Goal: Information Seeking & Learning: Learn about a topic

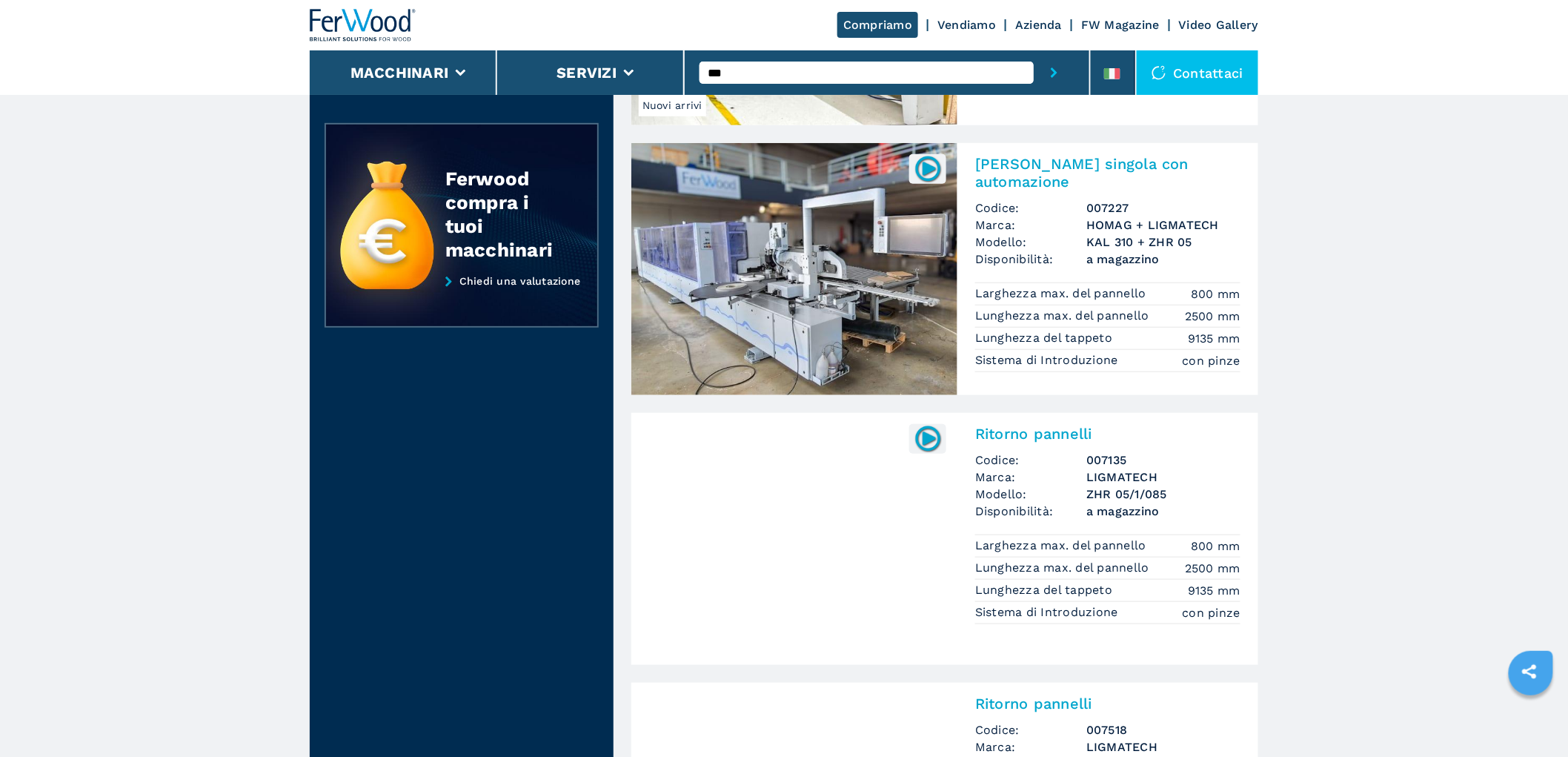
scroll to position [329, 0]
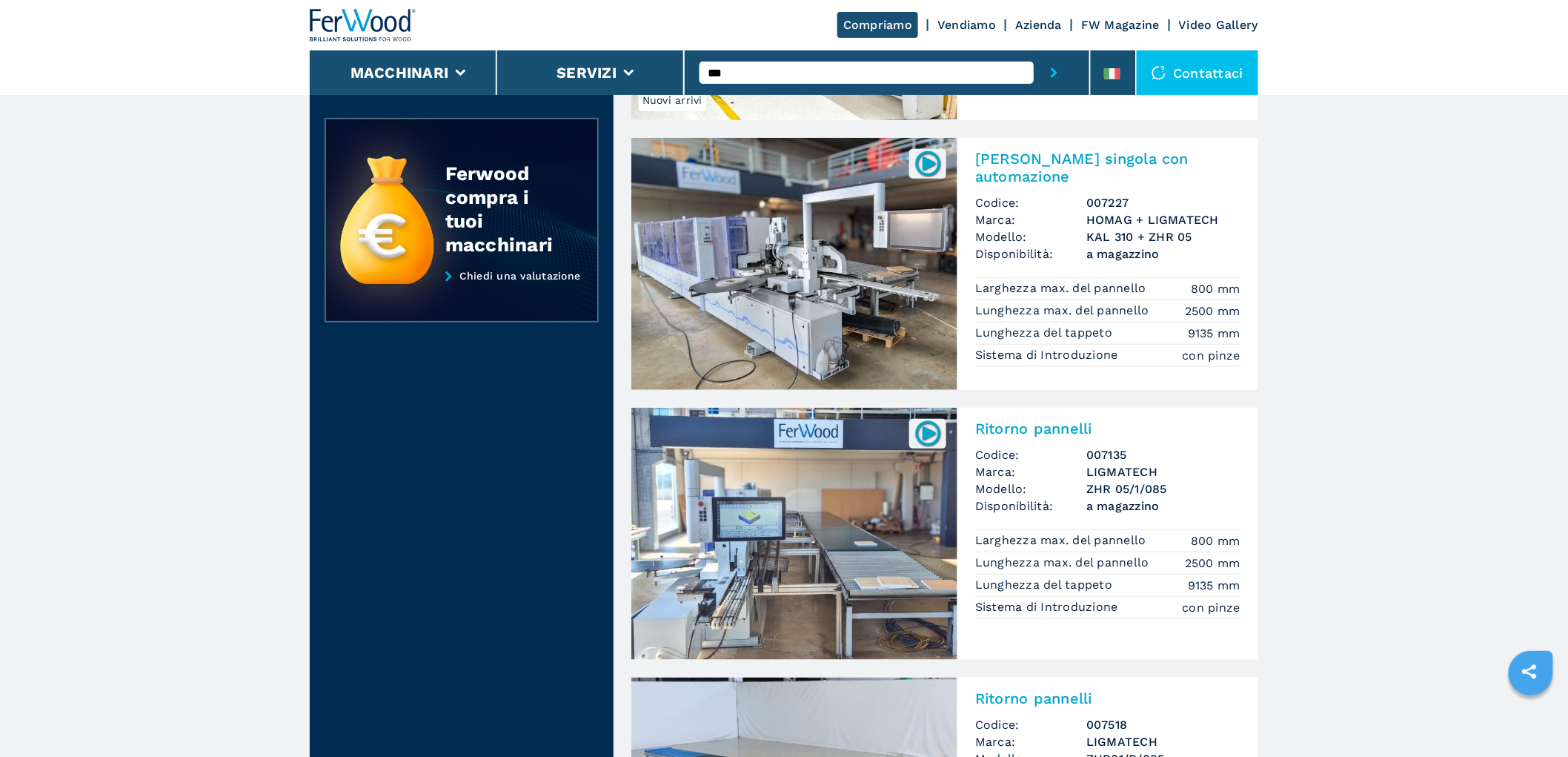
click at [778, 67] on input "***" at bounding box center [867, 72] width 335 height 22
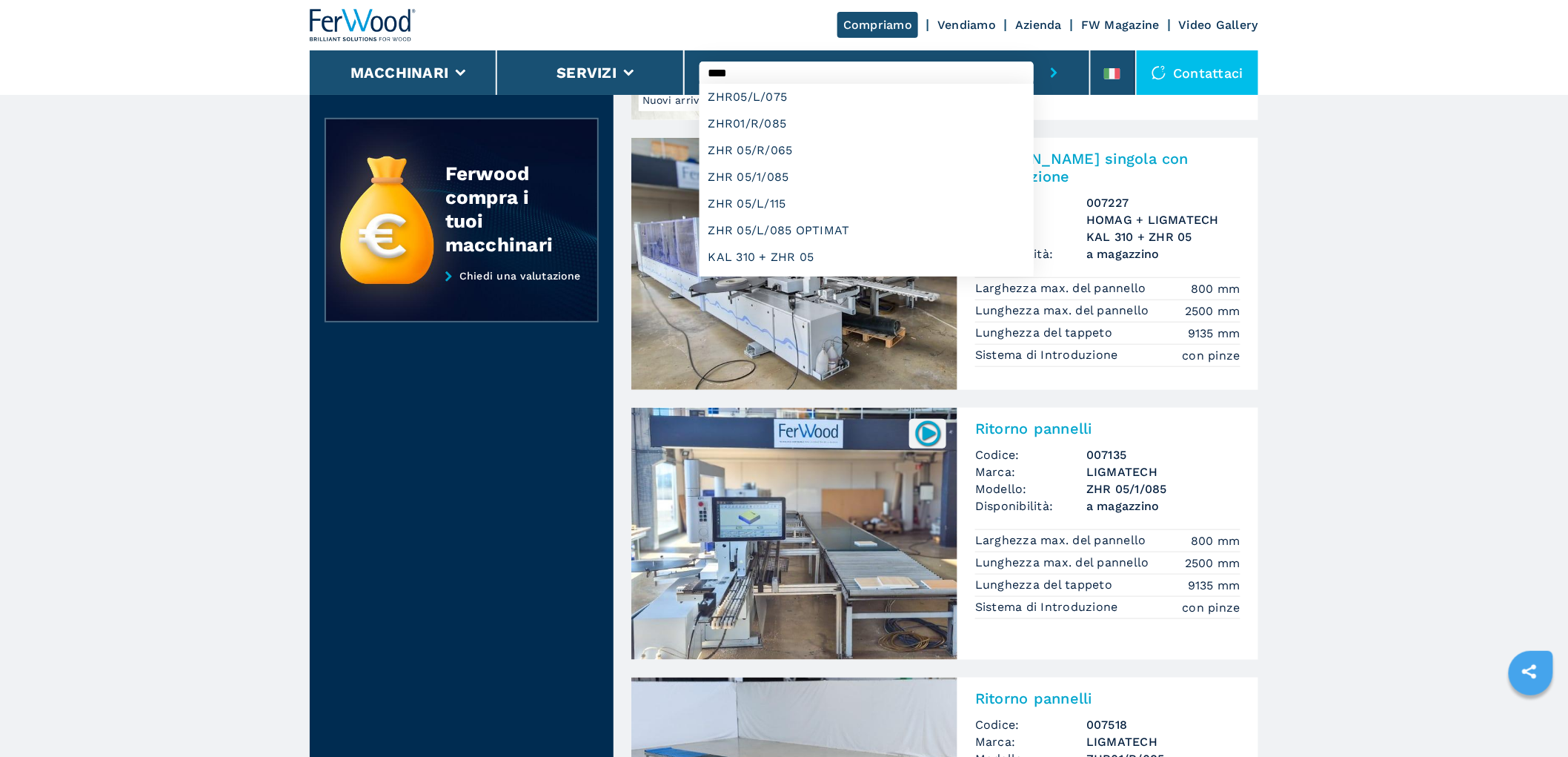
type input "***"
click at [1034, 50] on button "submit-button" at bounding box center [1054, 72] width 41 height 45
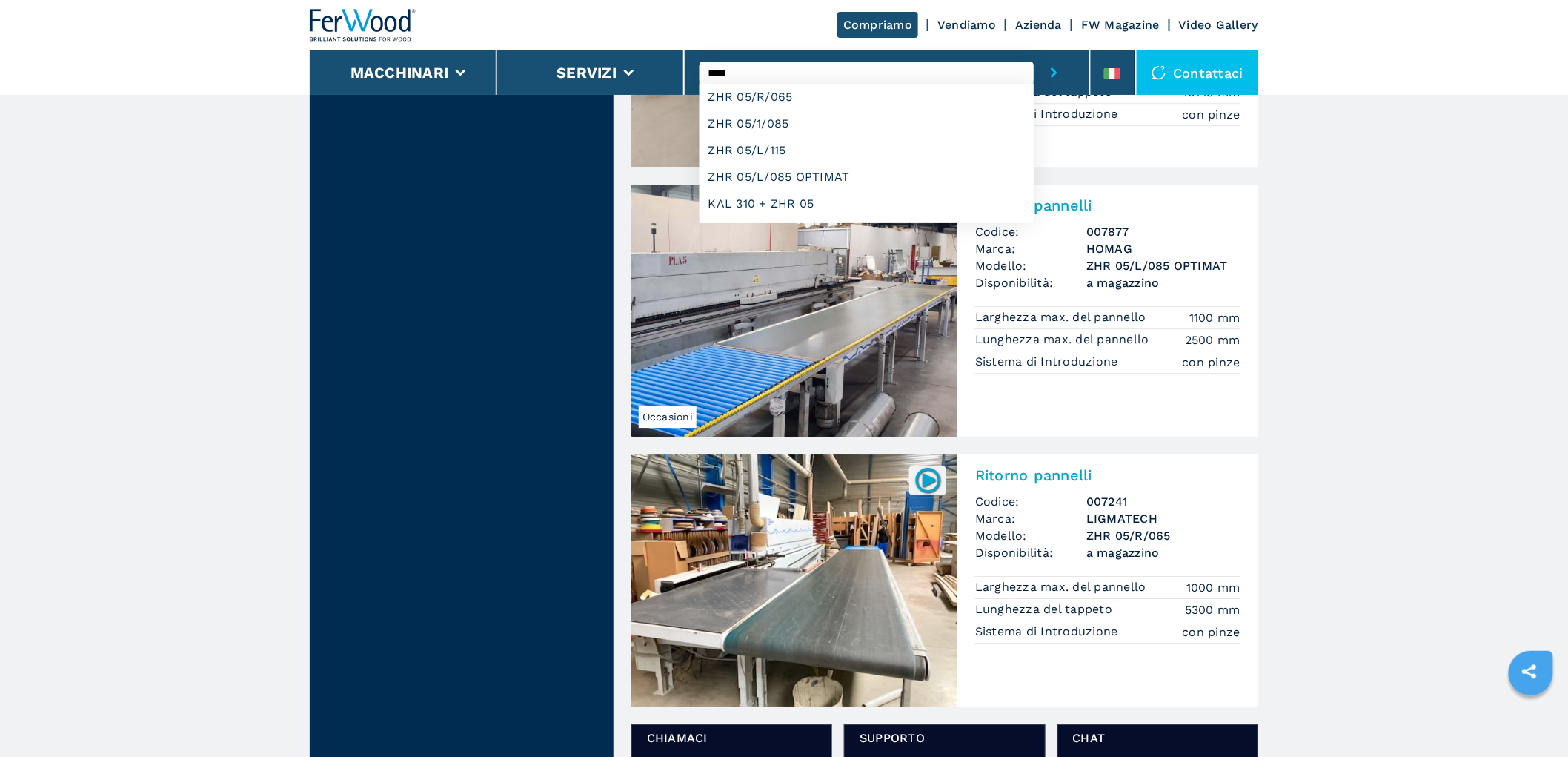
scroll to position [1647, 0]
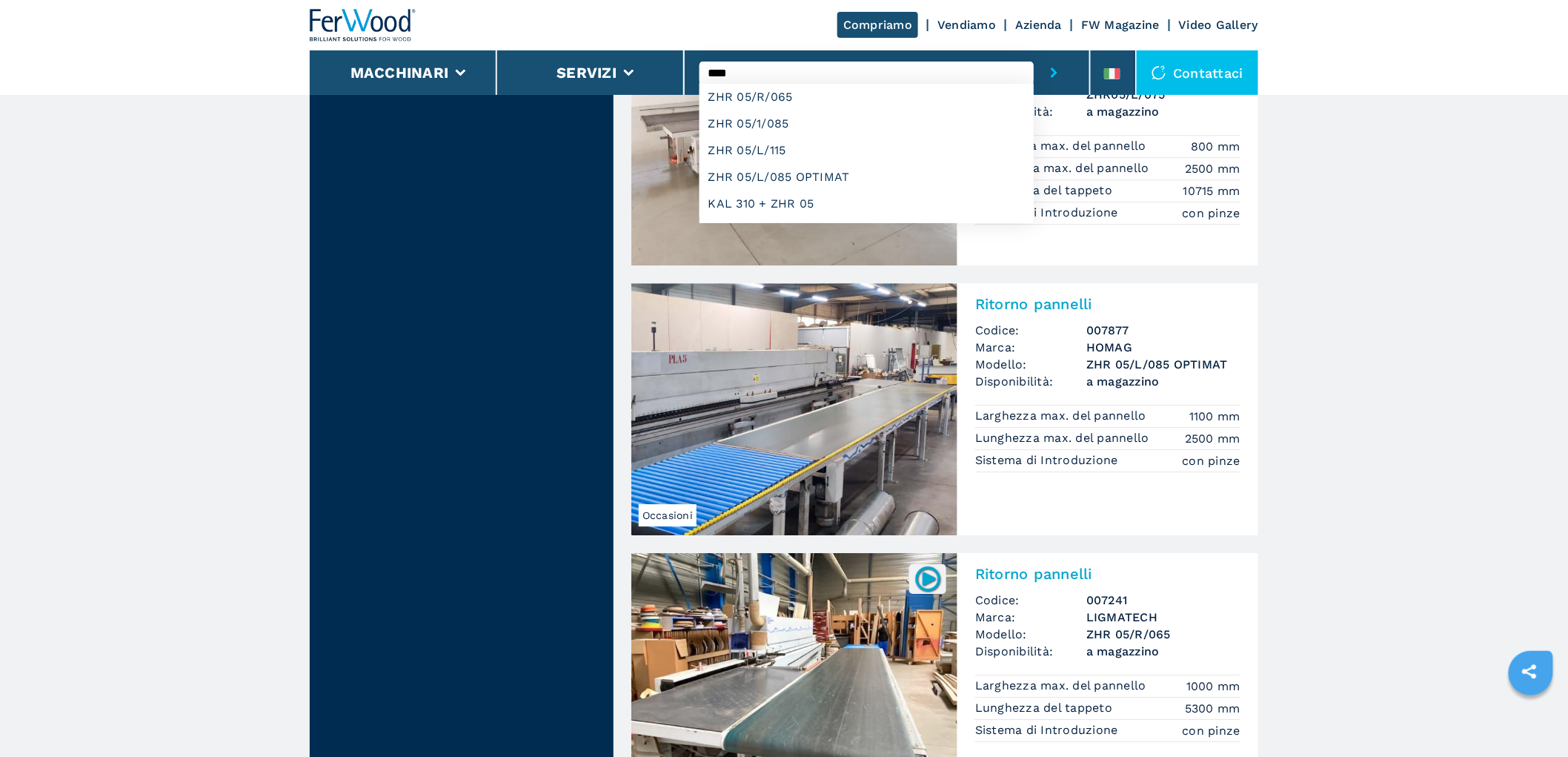
click at [1453, 421] on main "**********" at bounding box center [784, 75] width 1568 height 3444
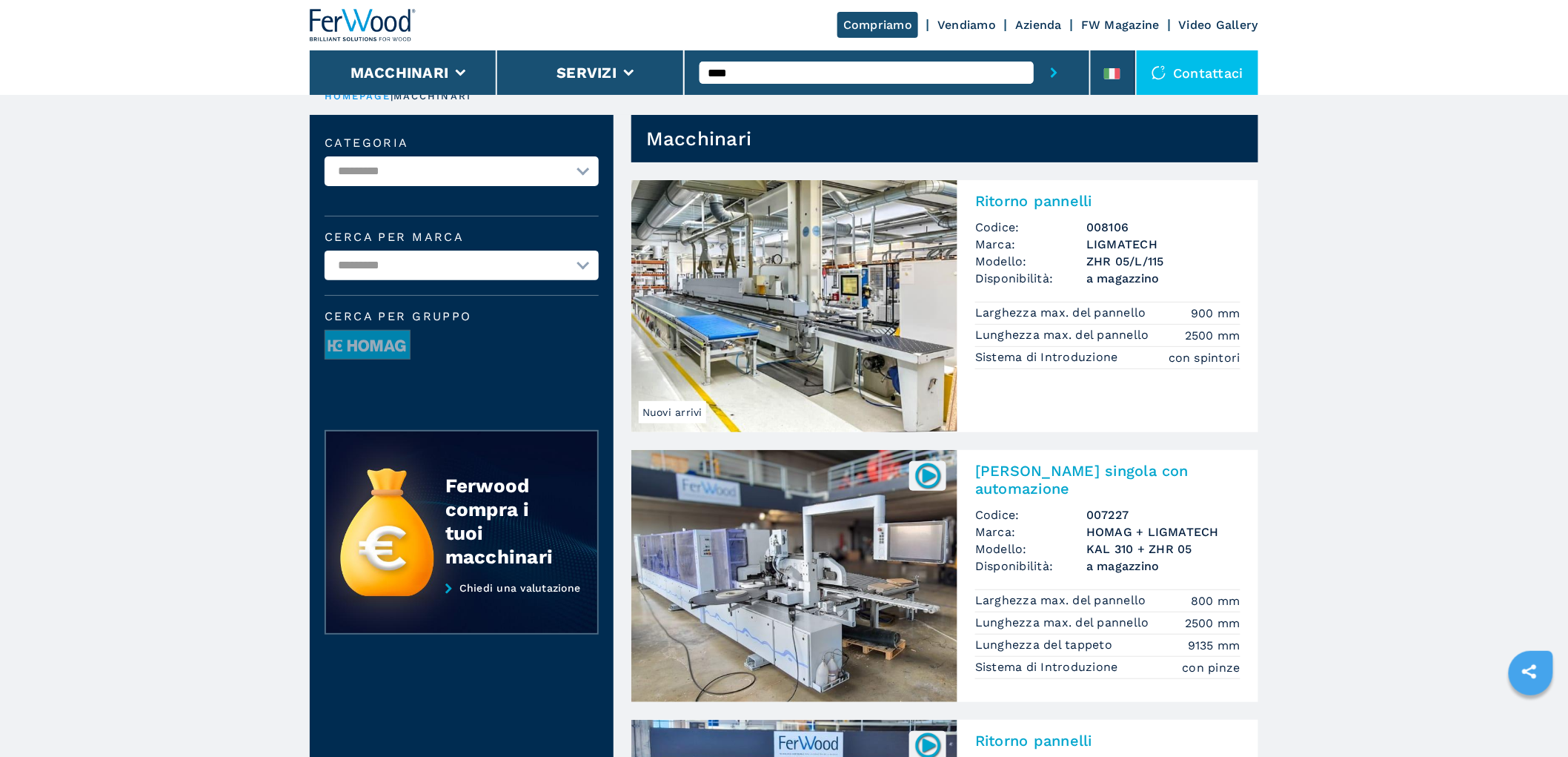
scroll to position [0, 0]
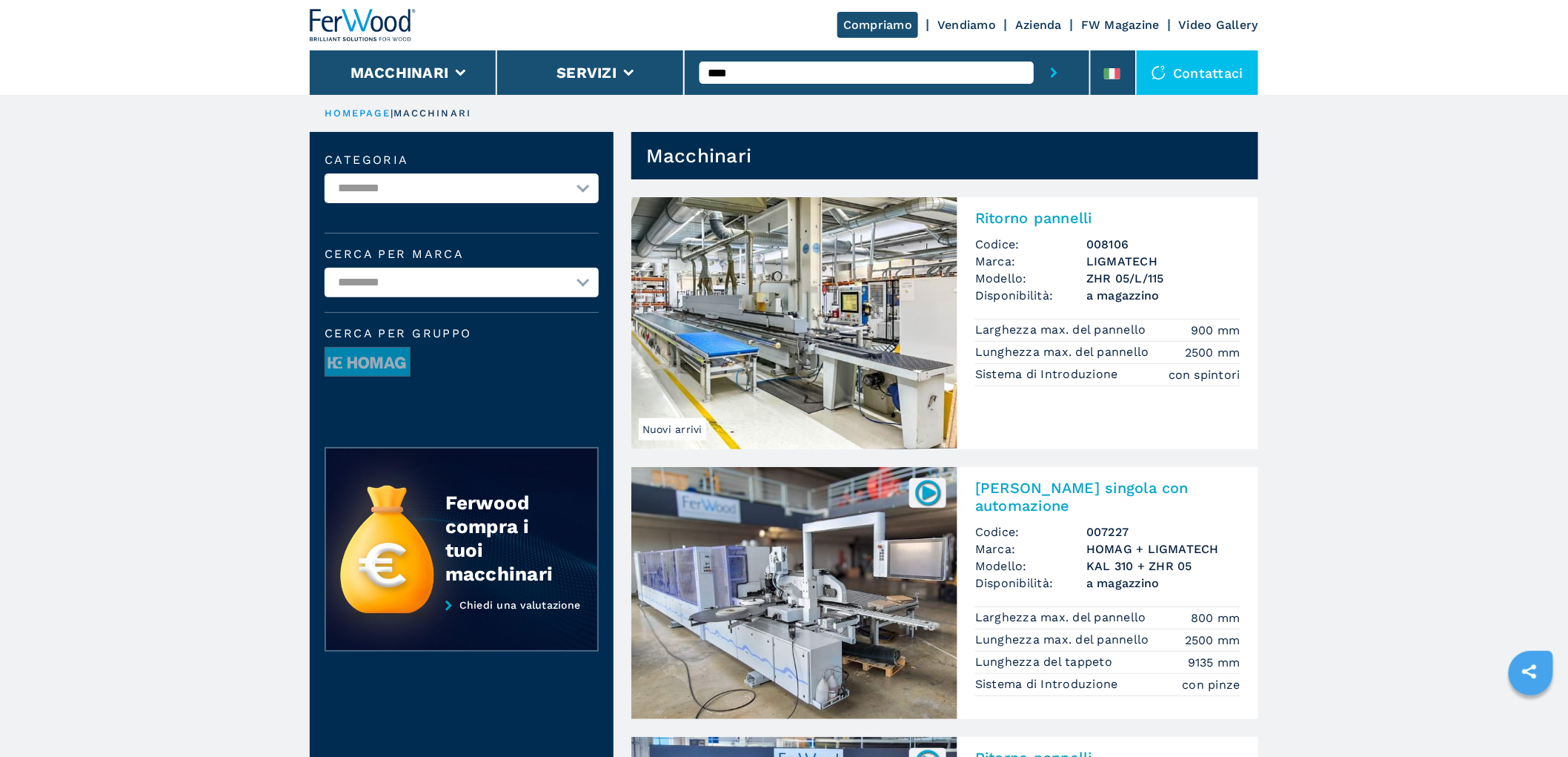
click at [737, 75] on input "***" at bounding box center [867, 72] width 335 height 22
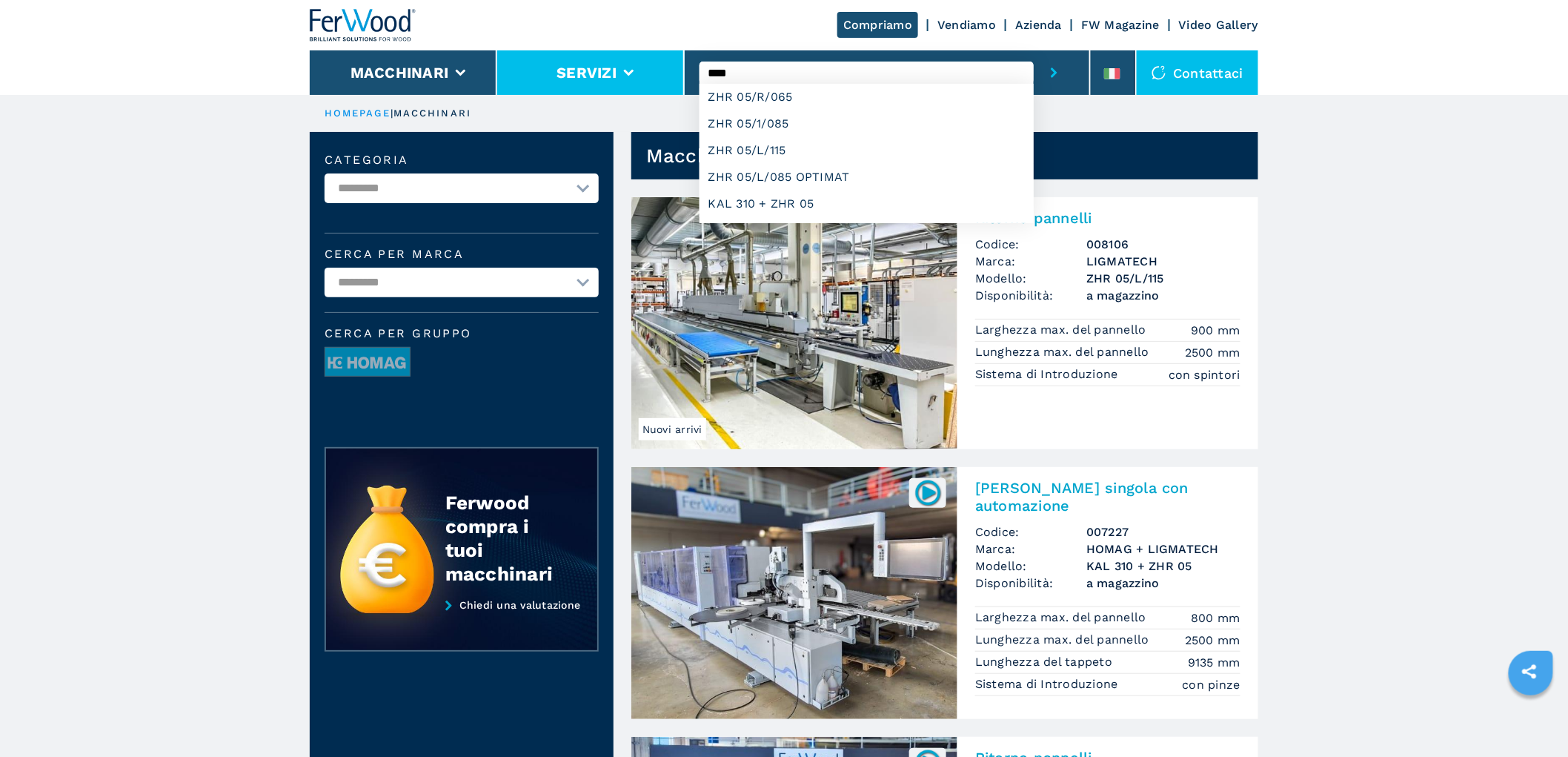
drag, startPoint x: 736, startPoint y: 69, endPoint x: 632, endPoint y: 69, distance: 104.0
click at [632, 69] on div "Compriamo Vendiamo Azienda FW Magazine Video Gallery Macchinari Servizi *** ZHR…" at bounding box center [784, 48] width 949 height 95
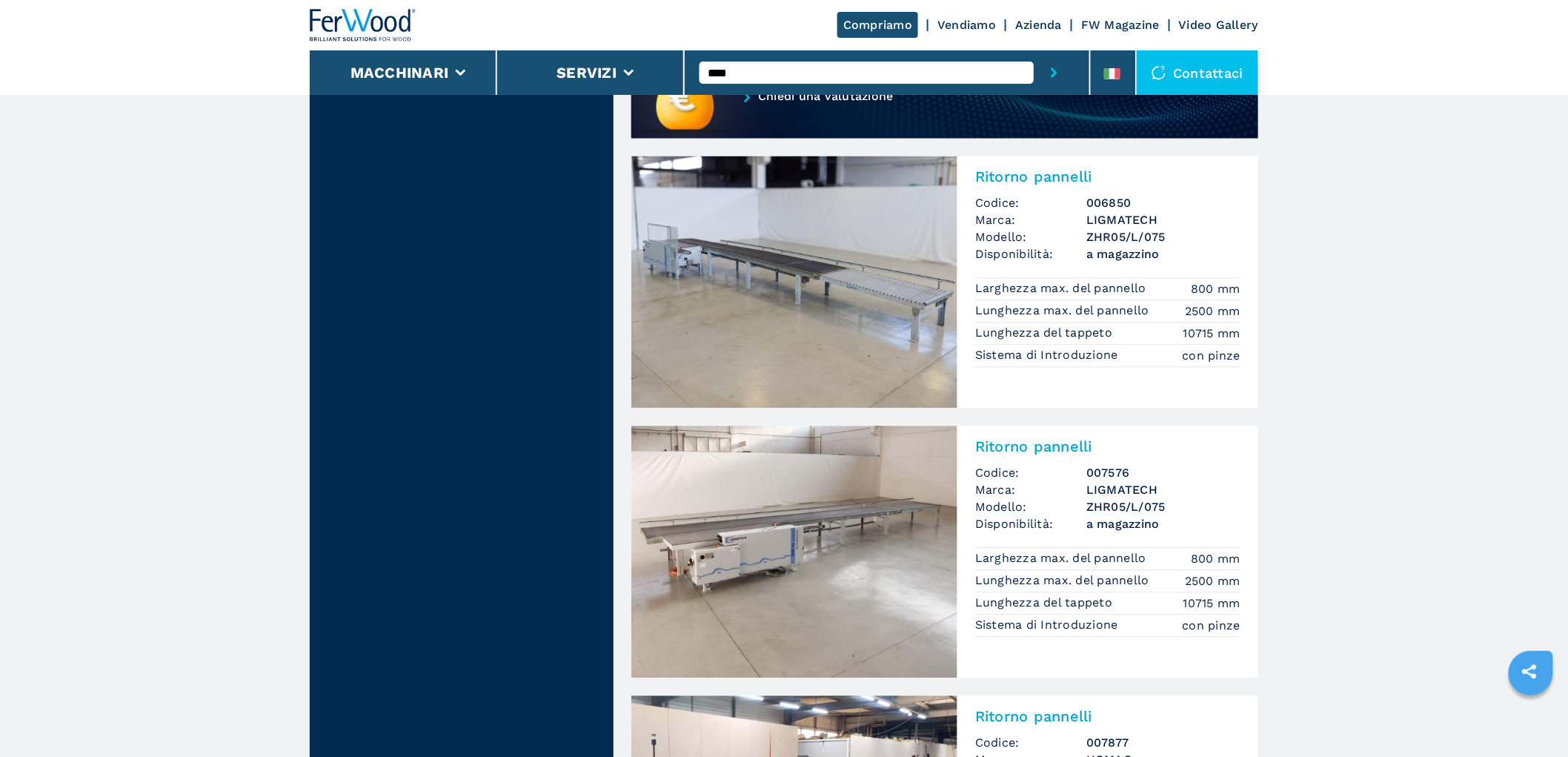
scroll to position [741, 0]
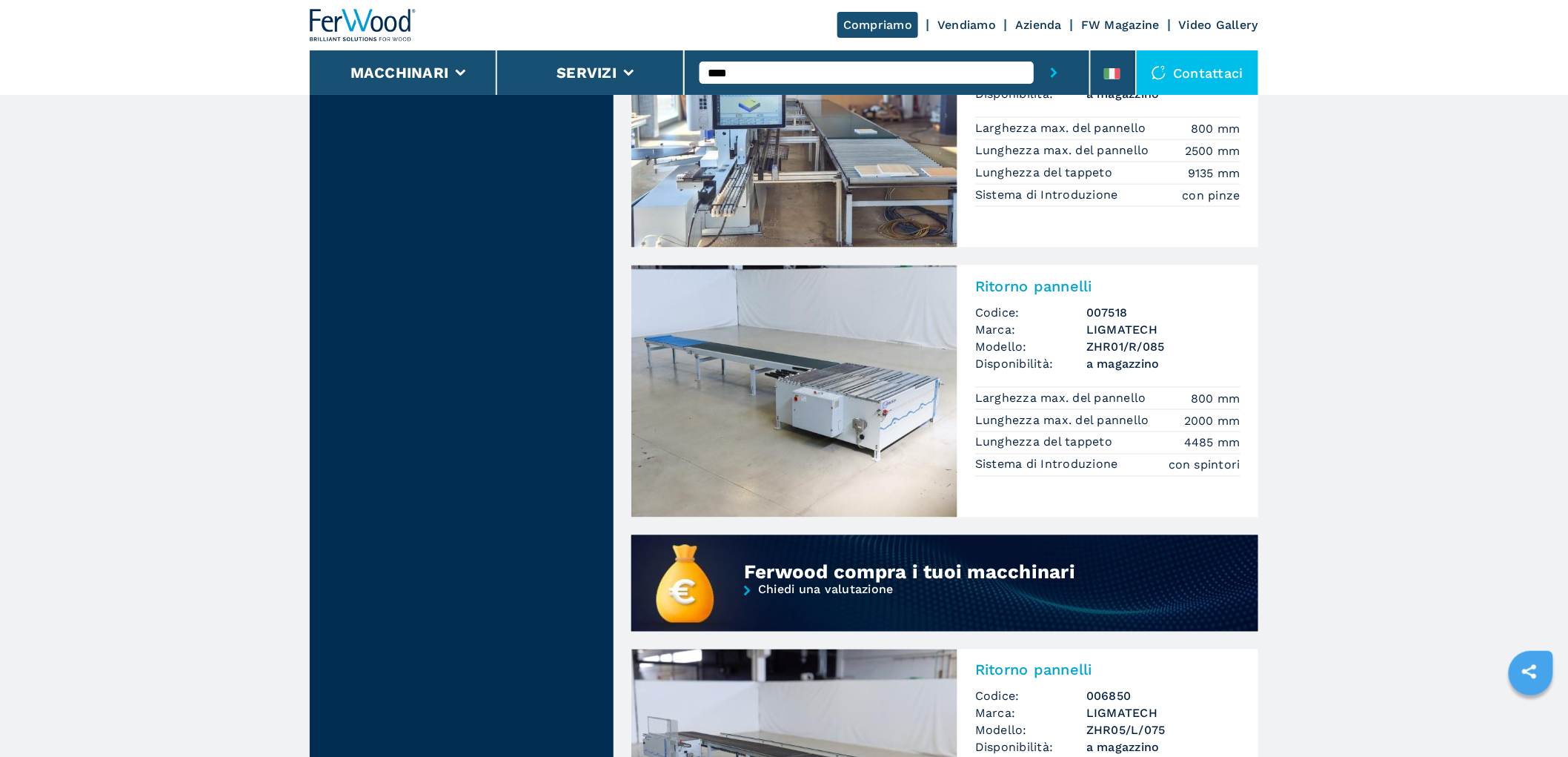
click at [367, 18] on img at bounding box center [363, 26] width 107 height 33
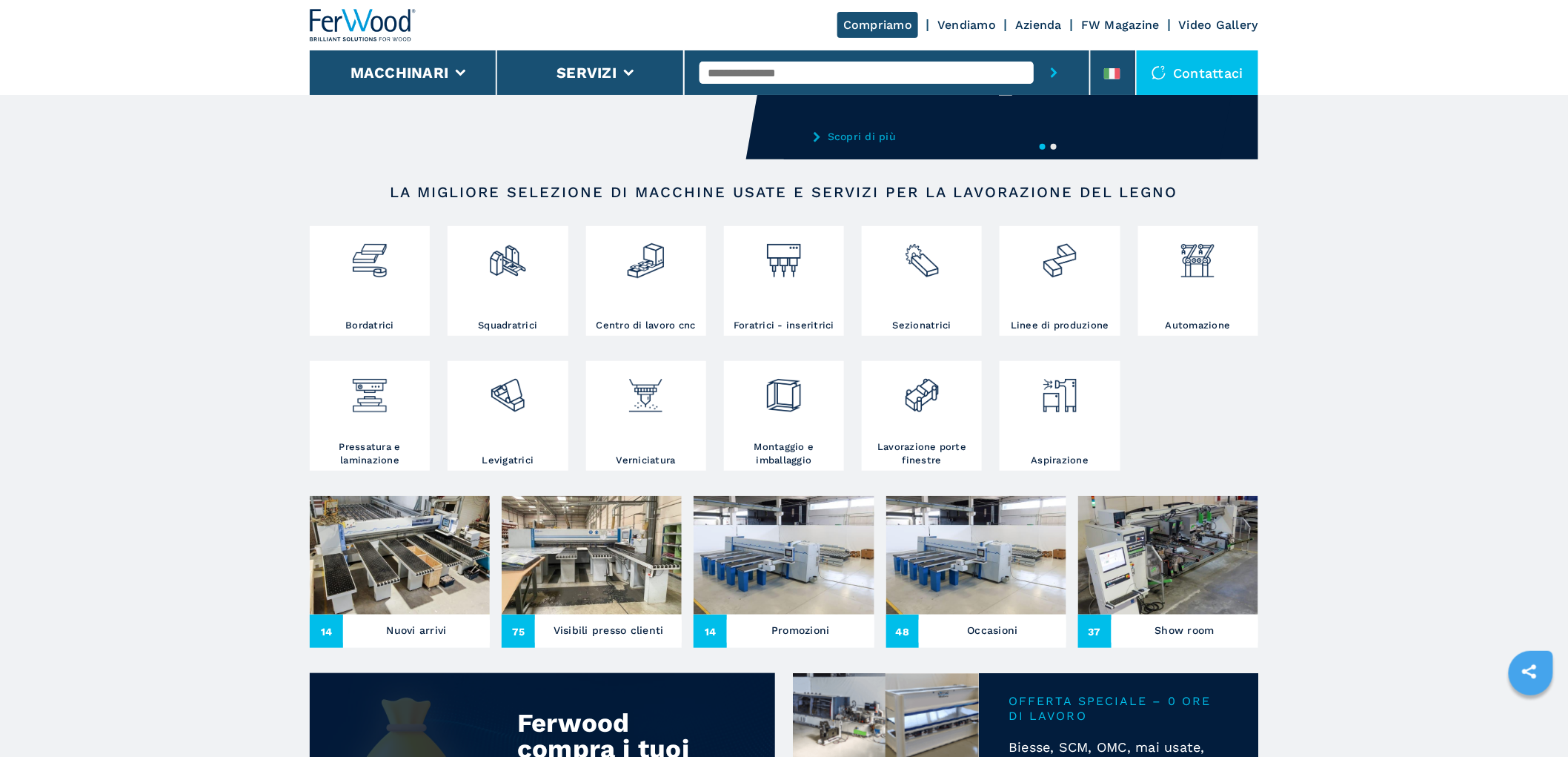
scroll to position [494, 0]
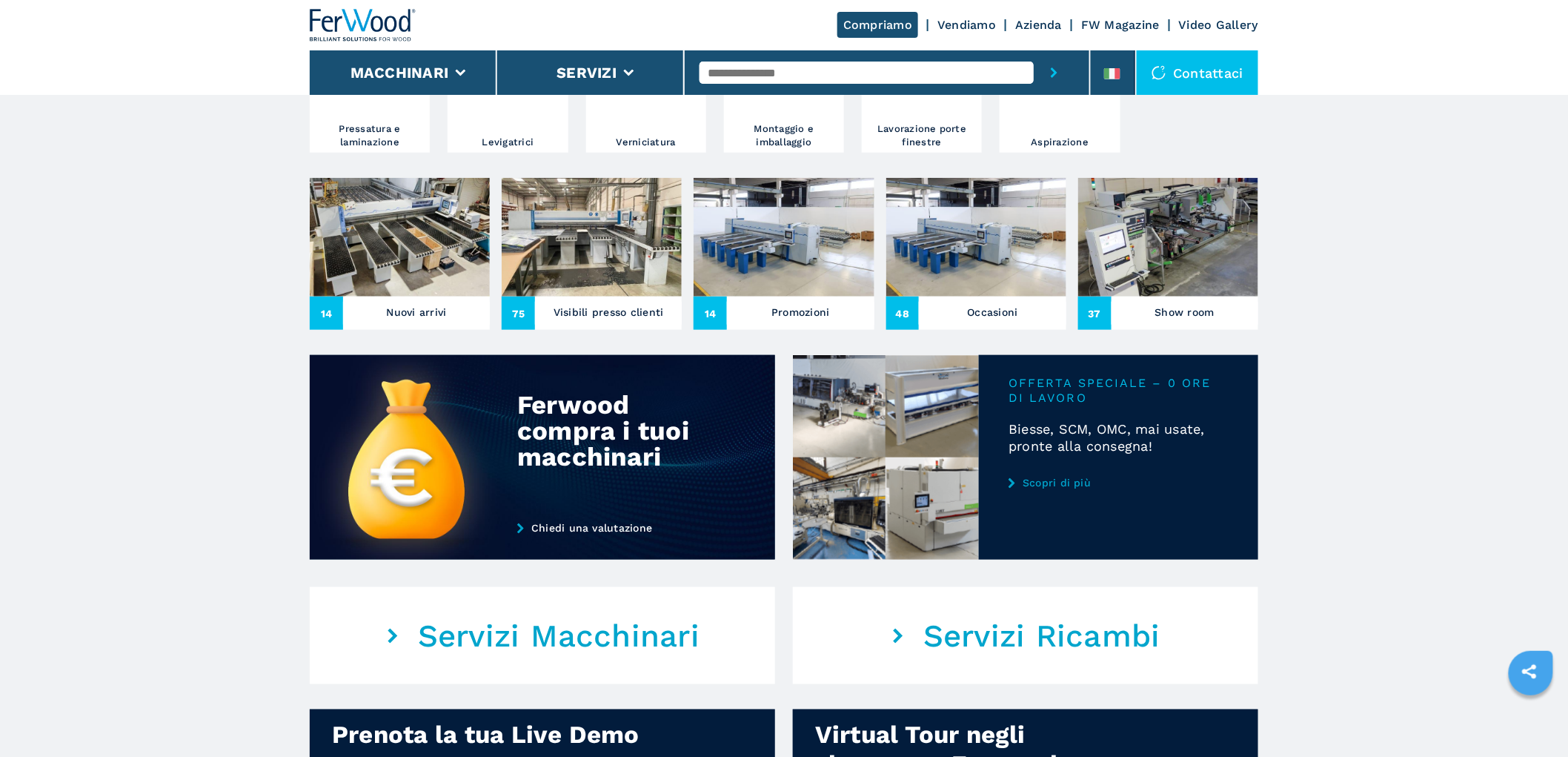
click at [400, 276] on img at bounding box center [400, 238] width 180 height 119
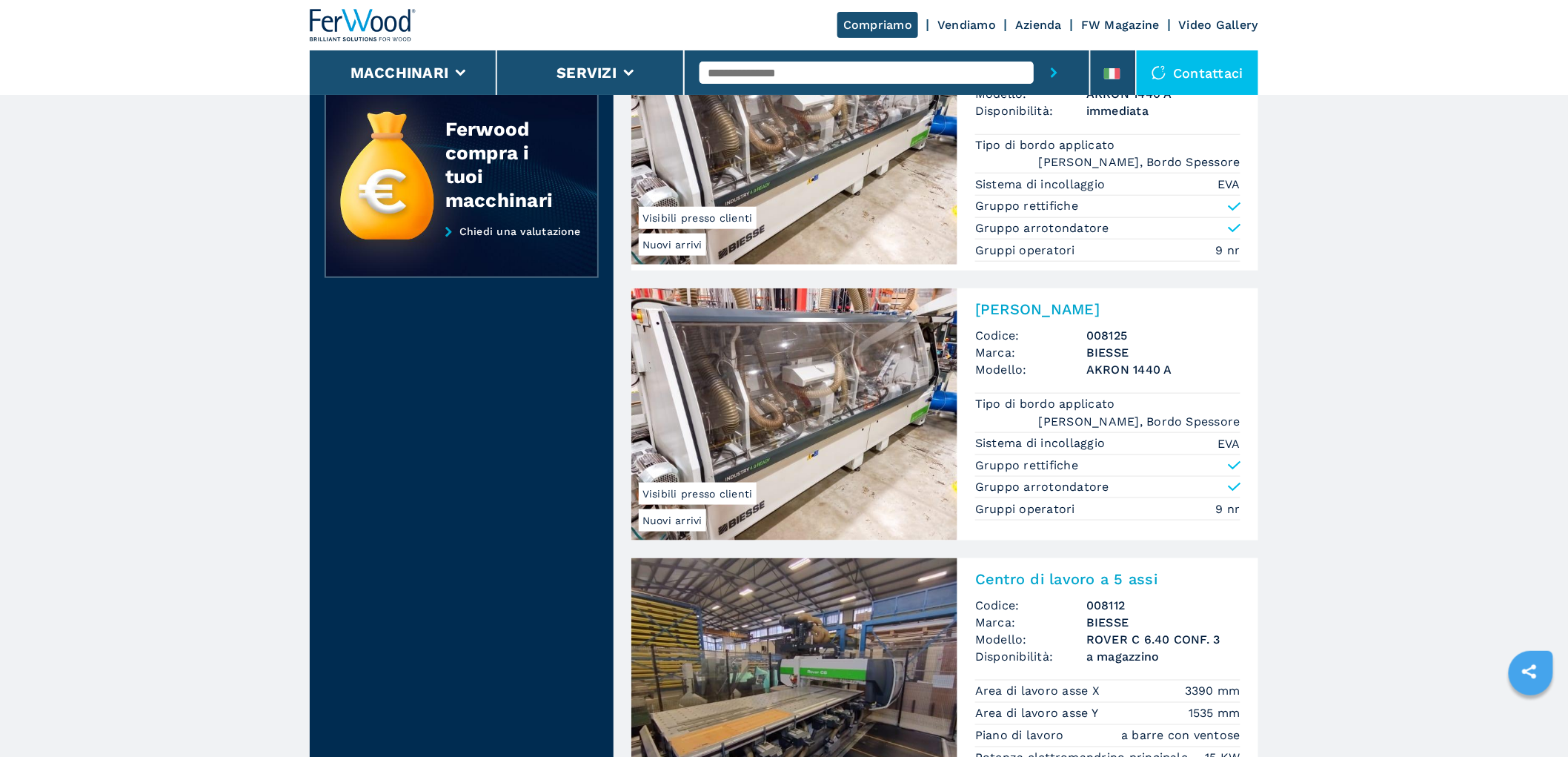
scroll to position [494, 0]
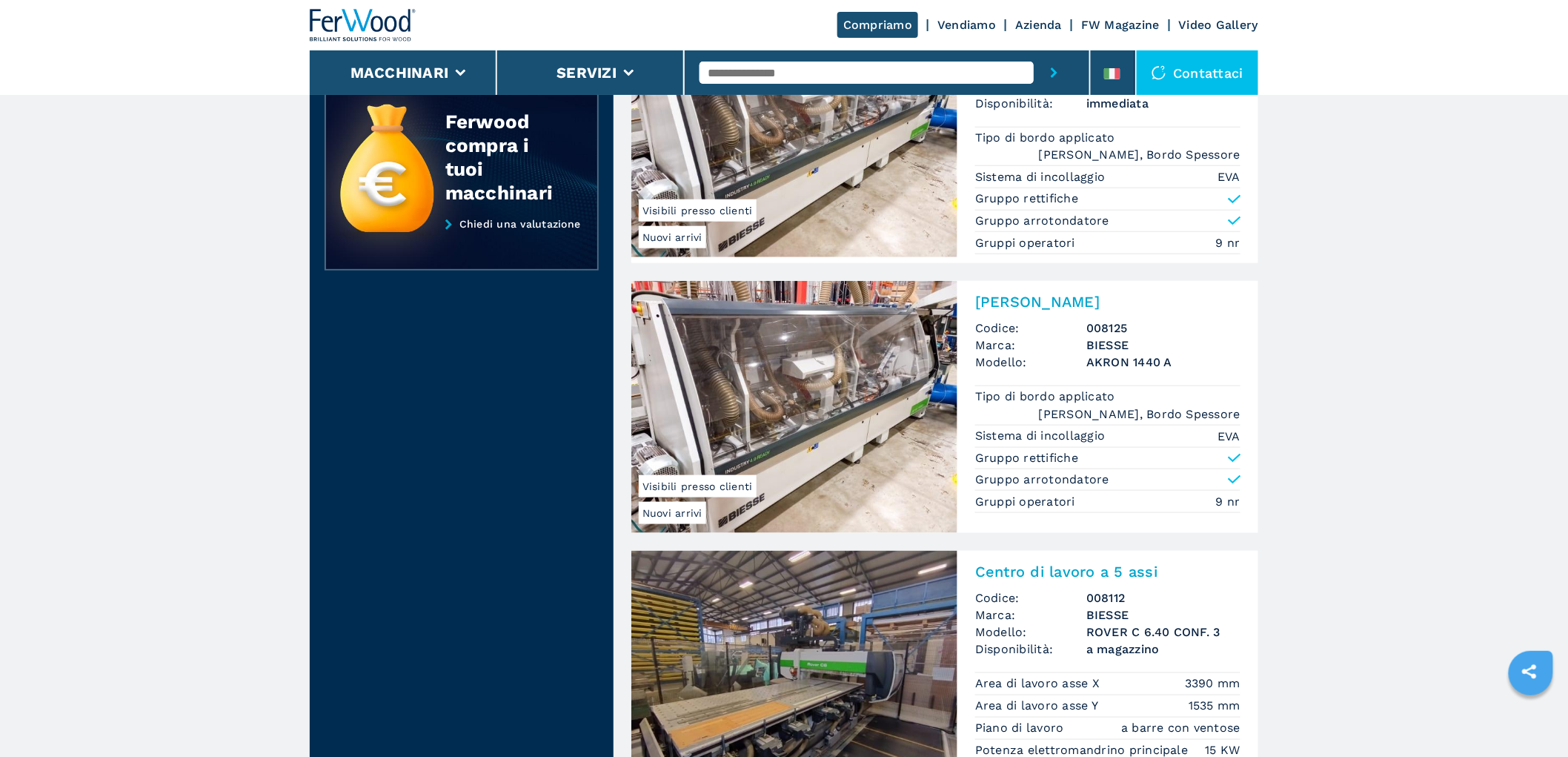
click at [406, 27] on img at bounding box center [363, 26] width 107 height 33
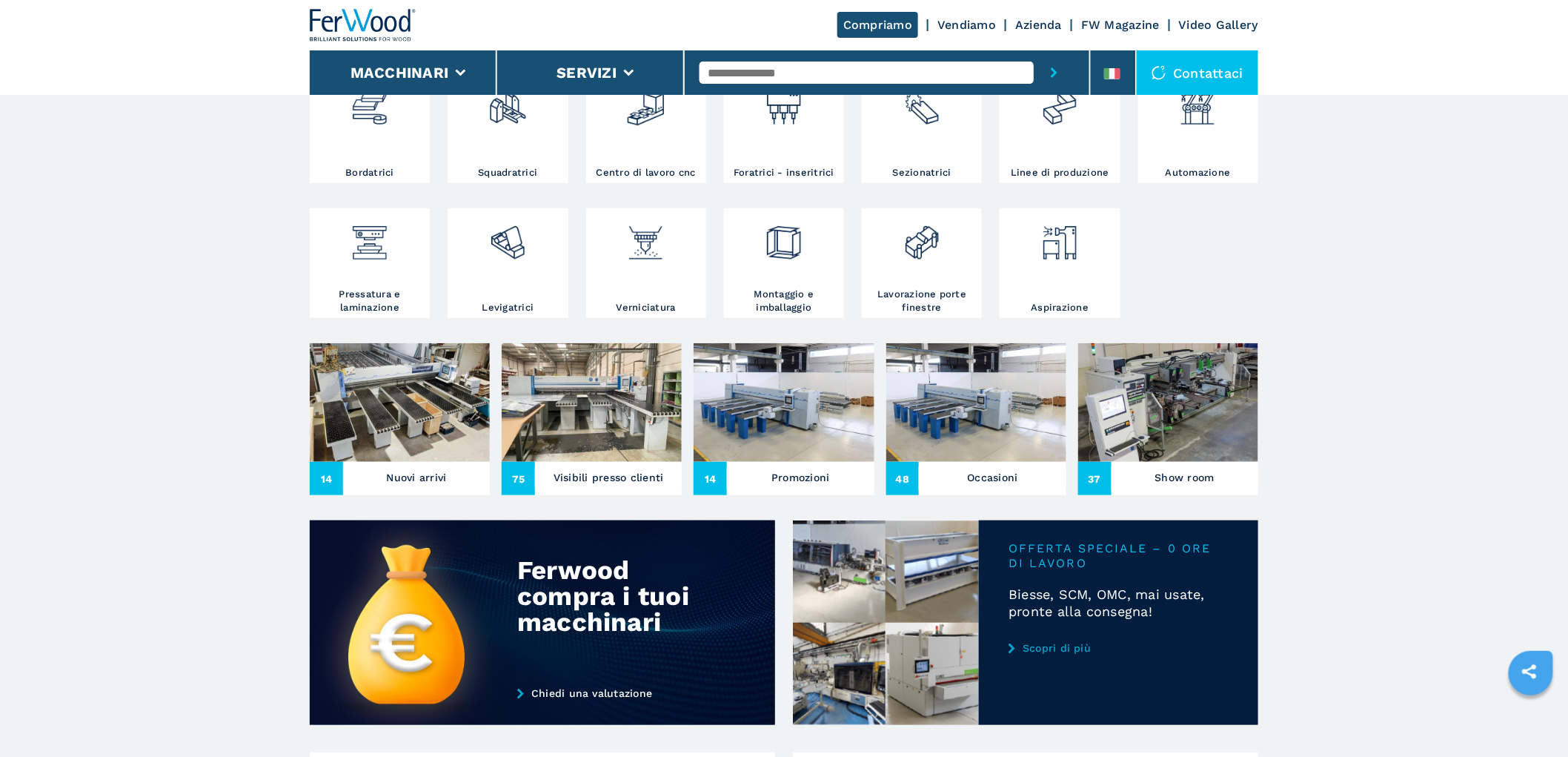
scroll to position [329, 0]
click at [775, 409] on img at bounding box center [784, 402] width 180 height 119
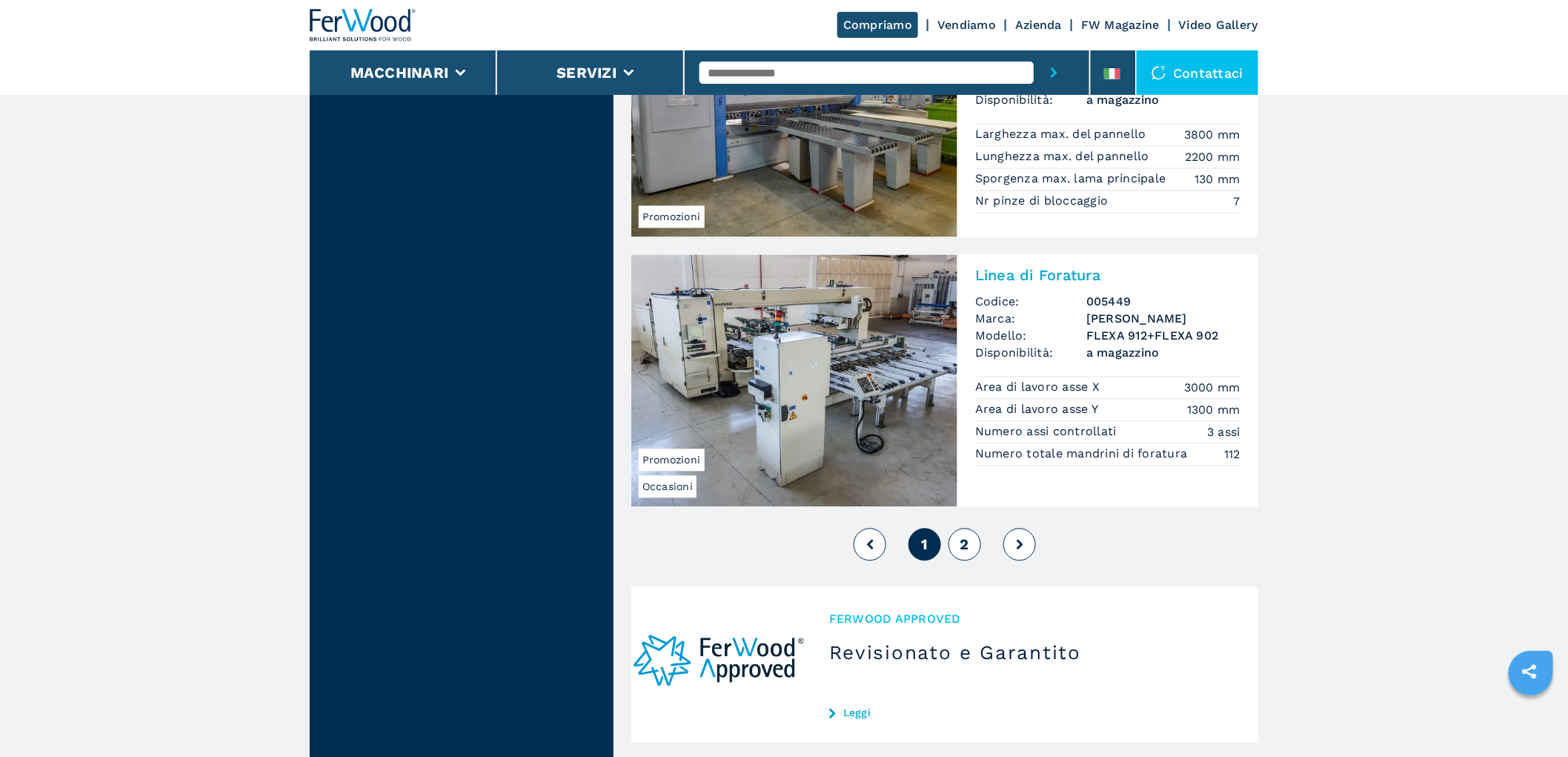
scroll to position [3870, 0]
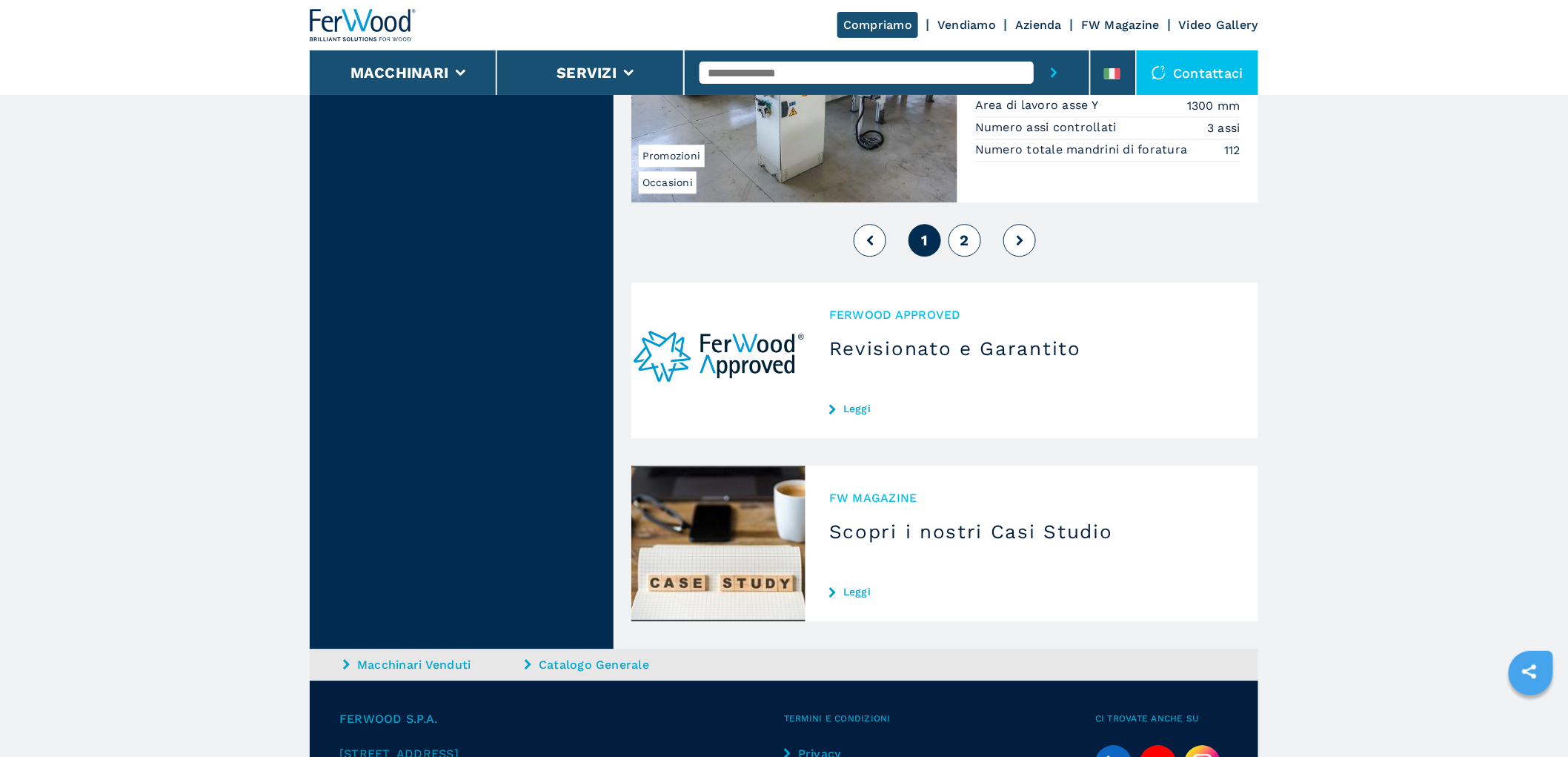
click at [973, 224] on button "2" at bounding box center [965, 240] width 33 height 33
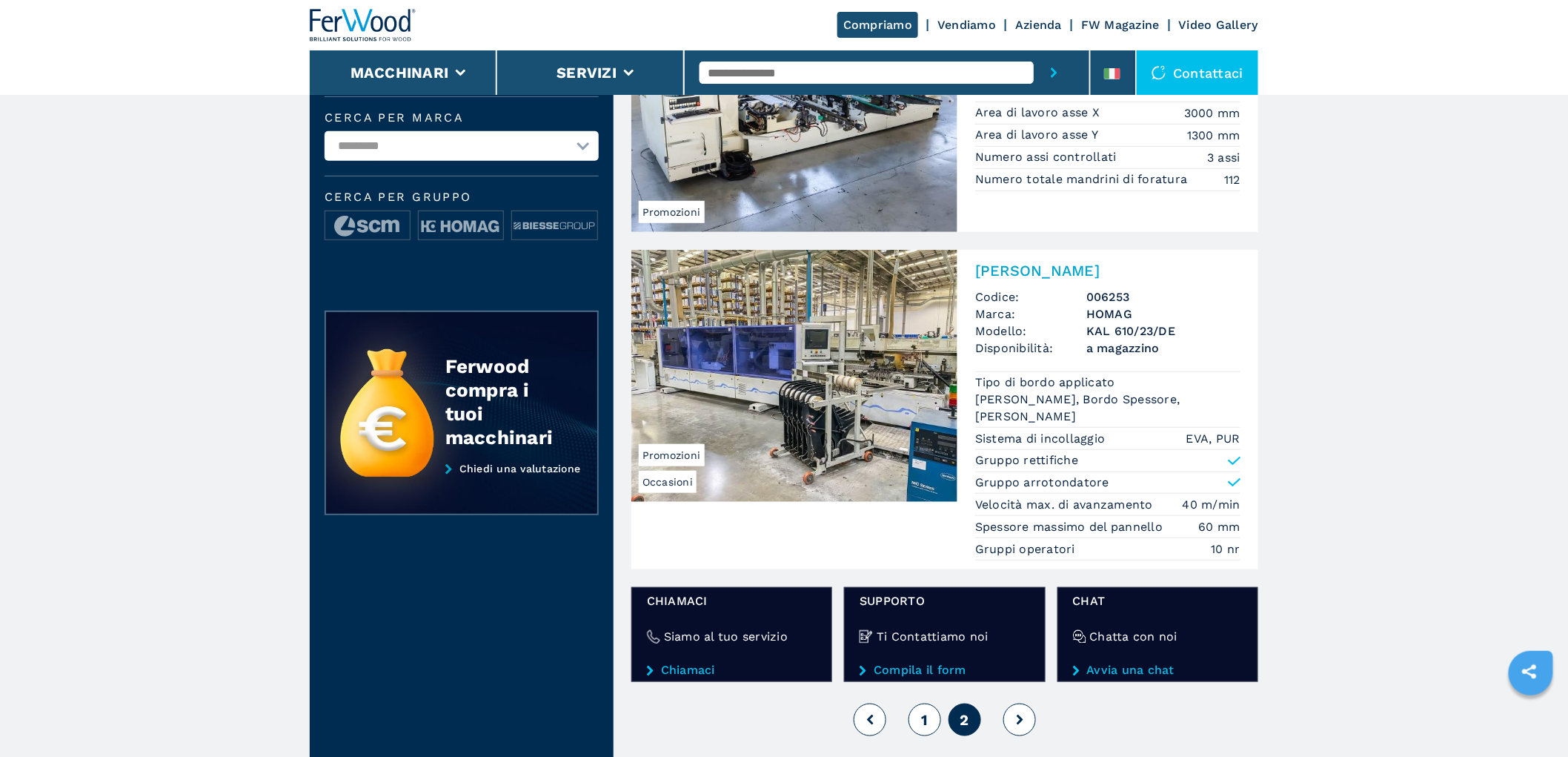
scroll to position [494, 0]
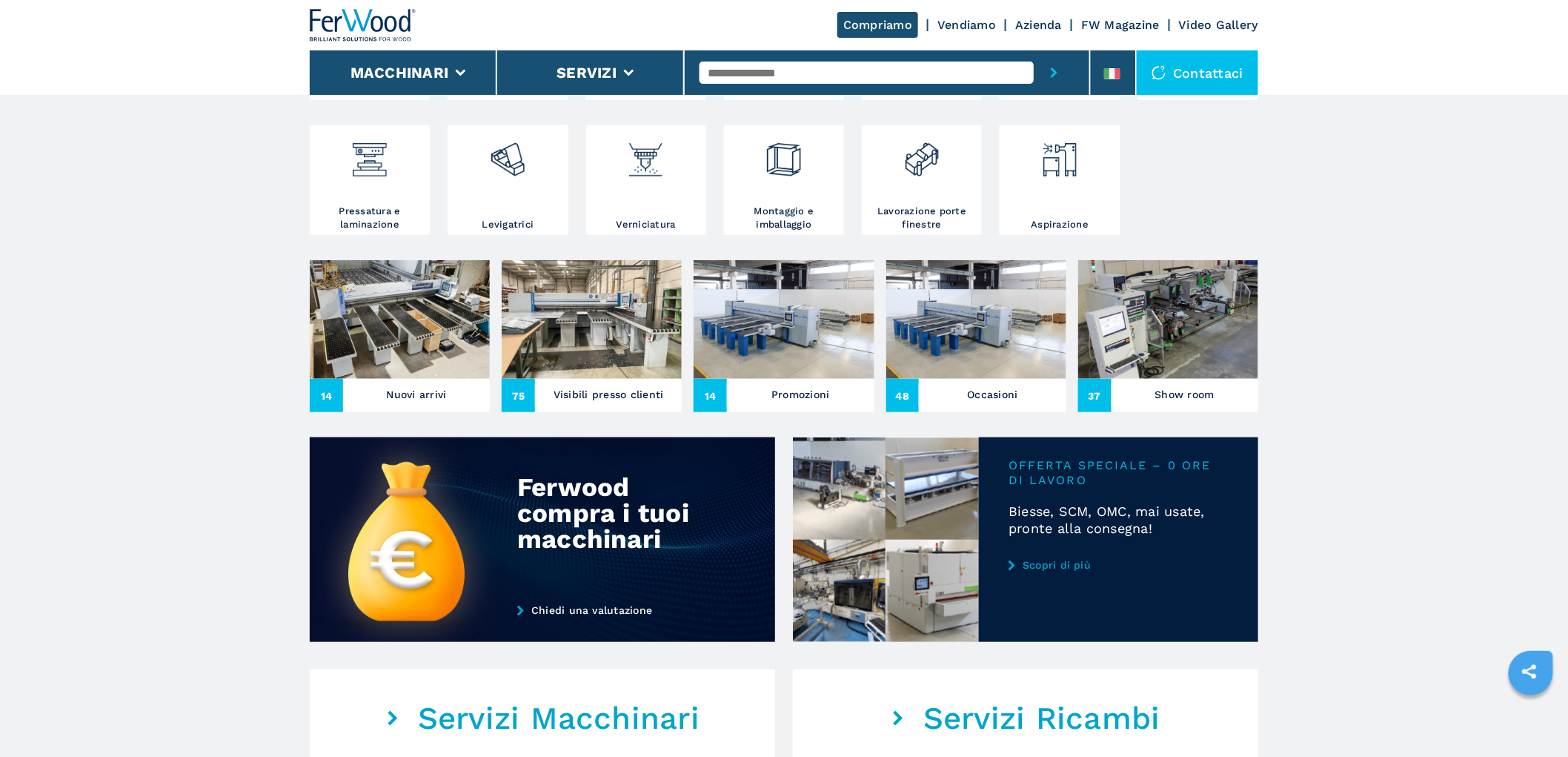
click at [1149, 315] on img at bounding box center [1168, 320] width 180 height 119
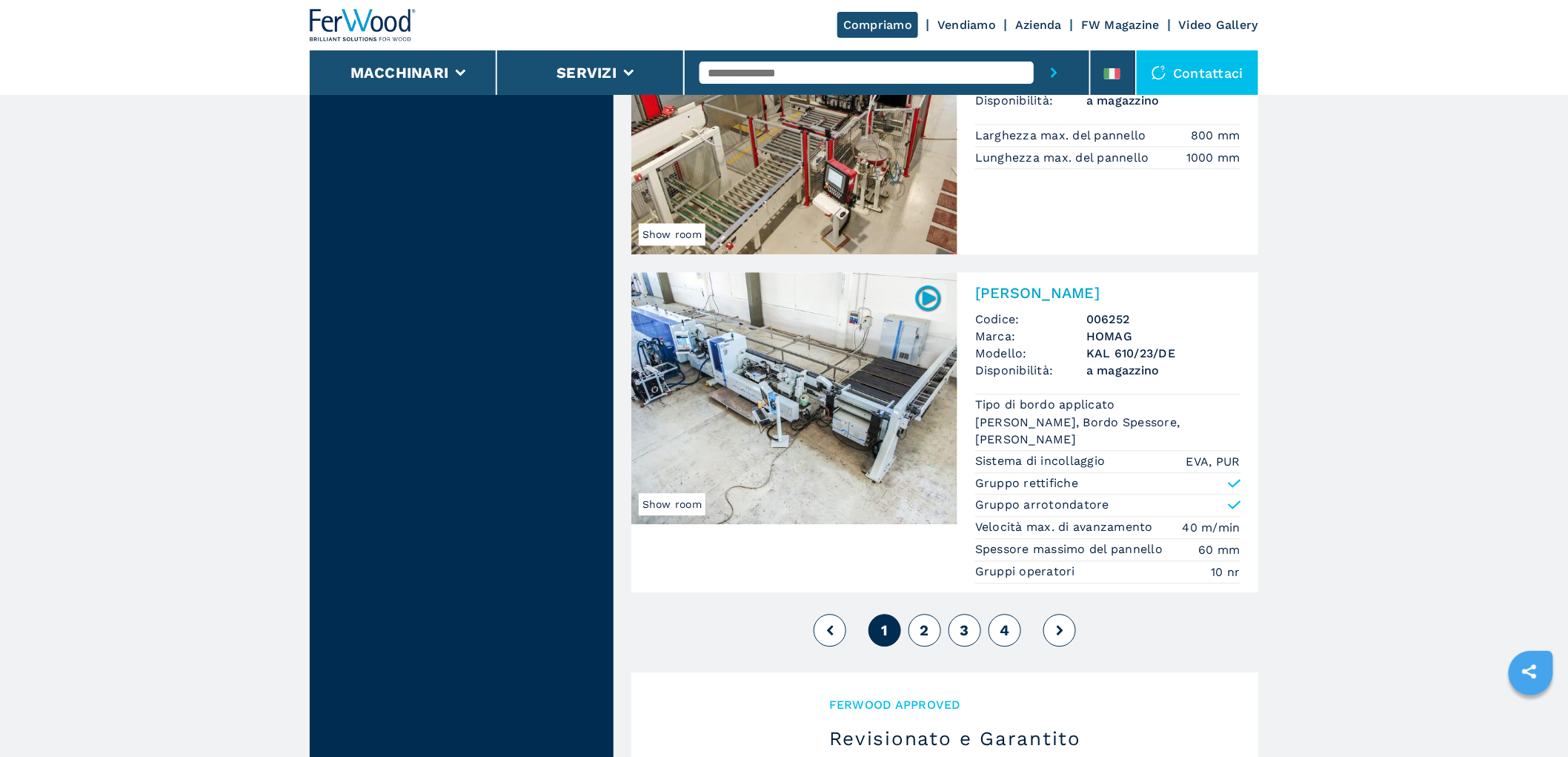
scroll to position [3788, 0]
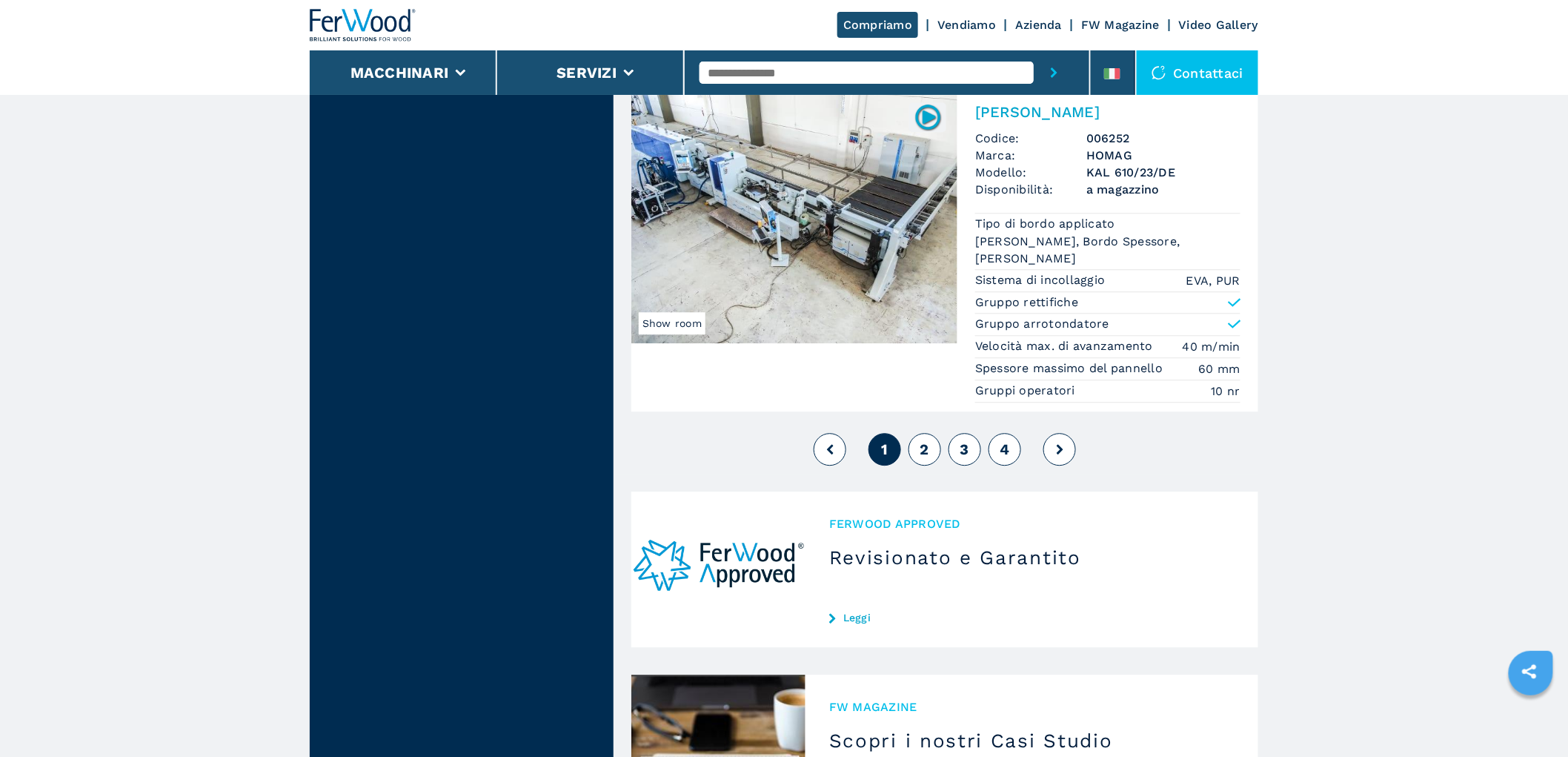
click at [928, 446] on span "2" at bounding box center [925, 449] width 9 height 17
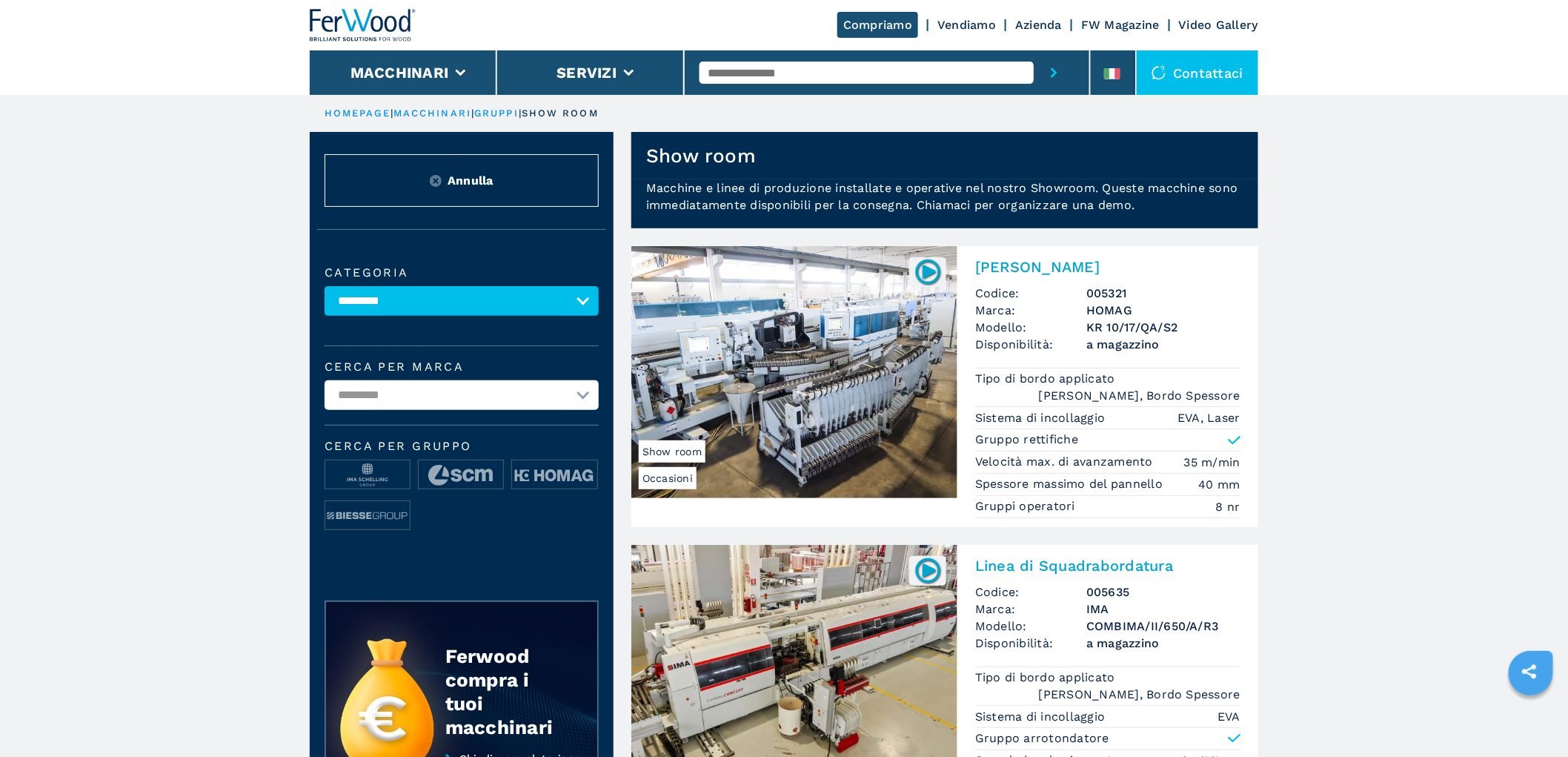
click at [382, 30] on img at bounding box center [363, 26] width 107 height 33
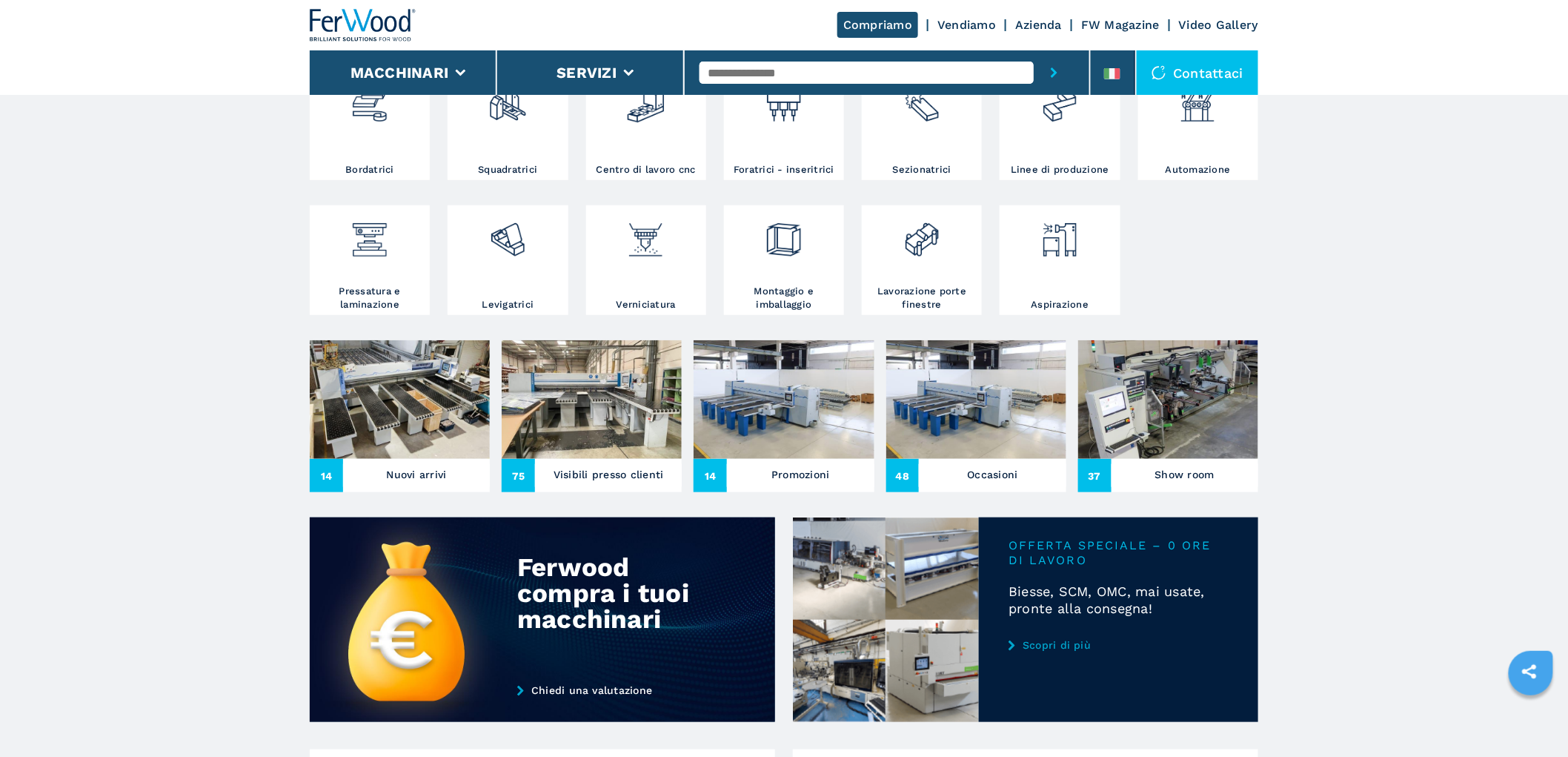
scroll to position [411, 0]
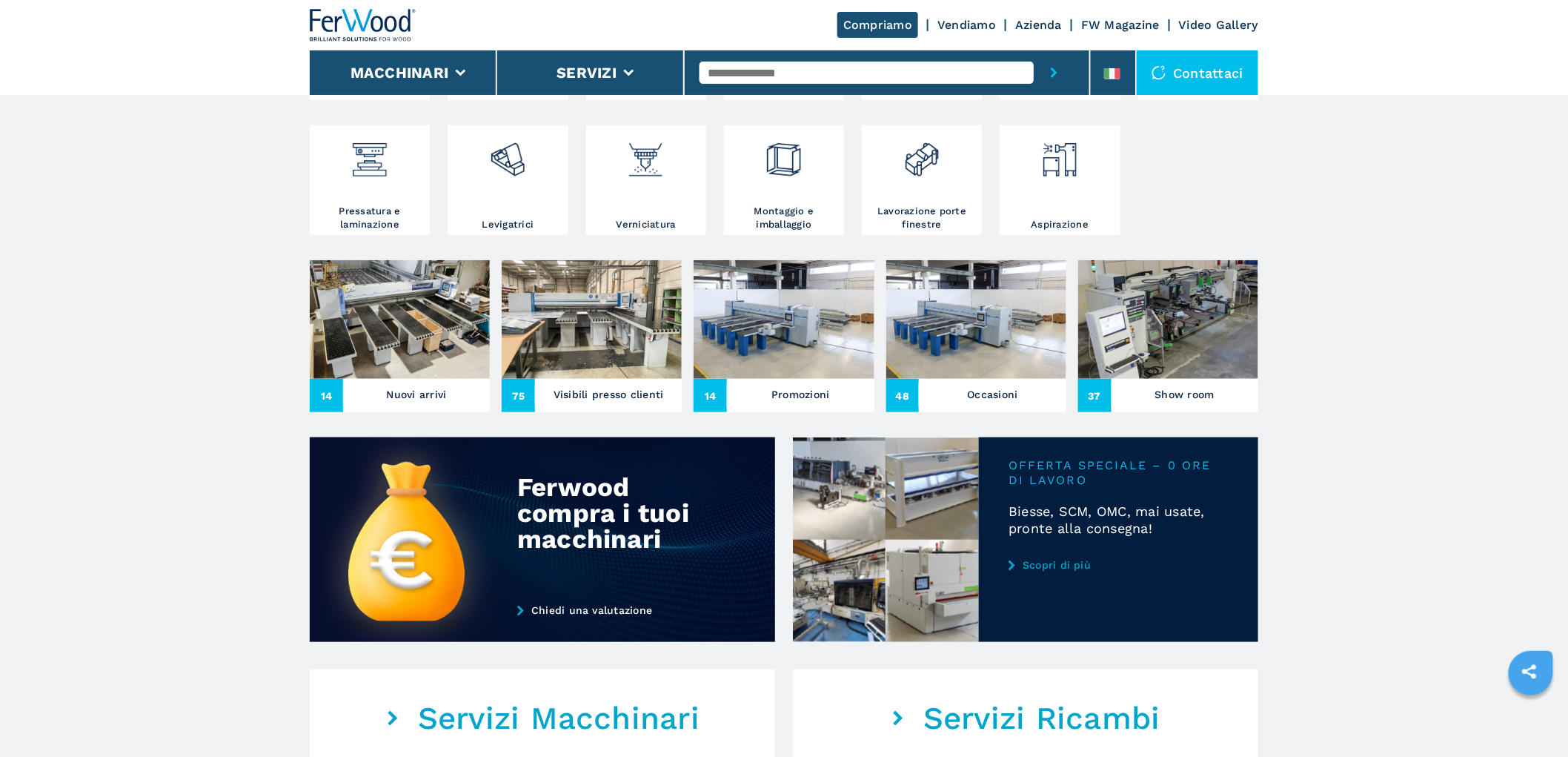
click at [394, 304] on img at bounding box center [400, 320] width 180 height 119
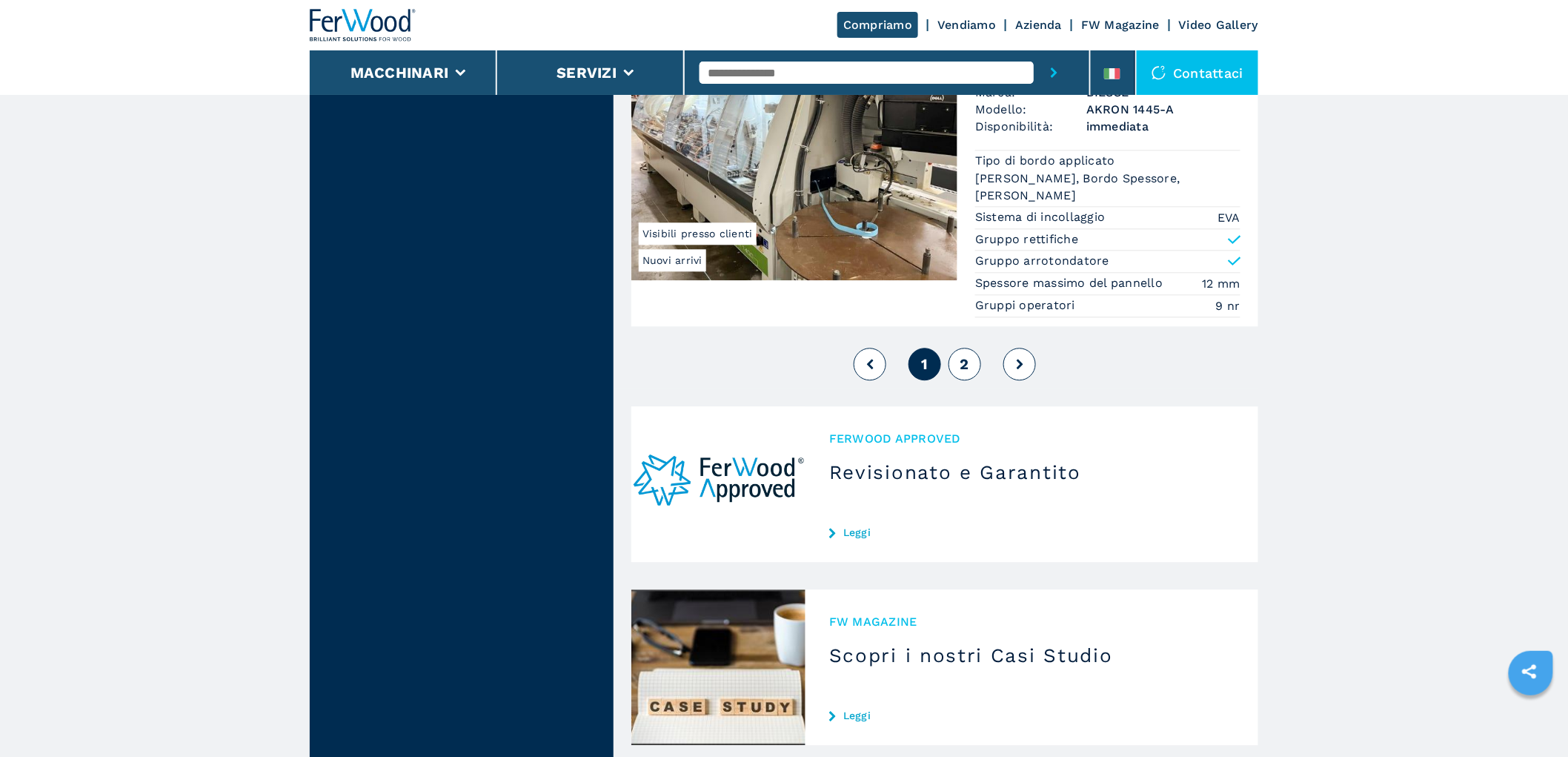
scroll to position [3870, 0]
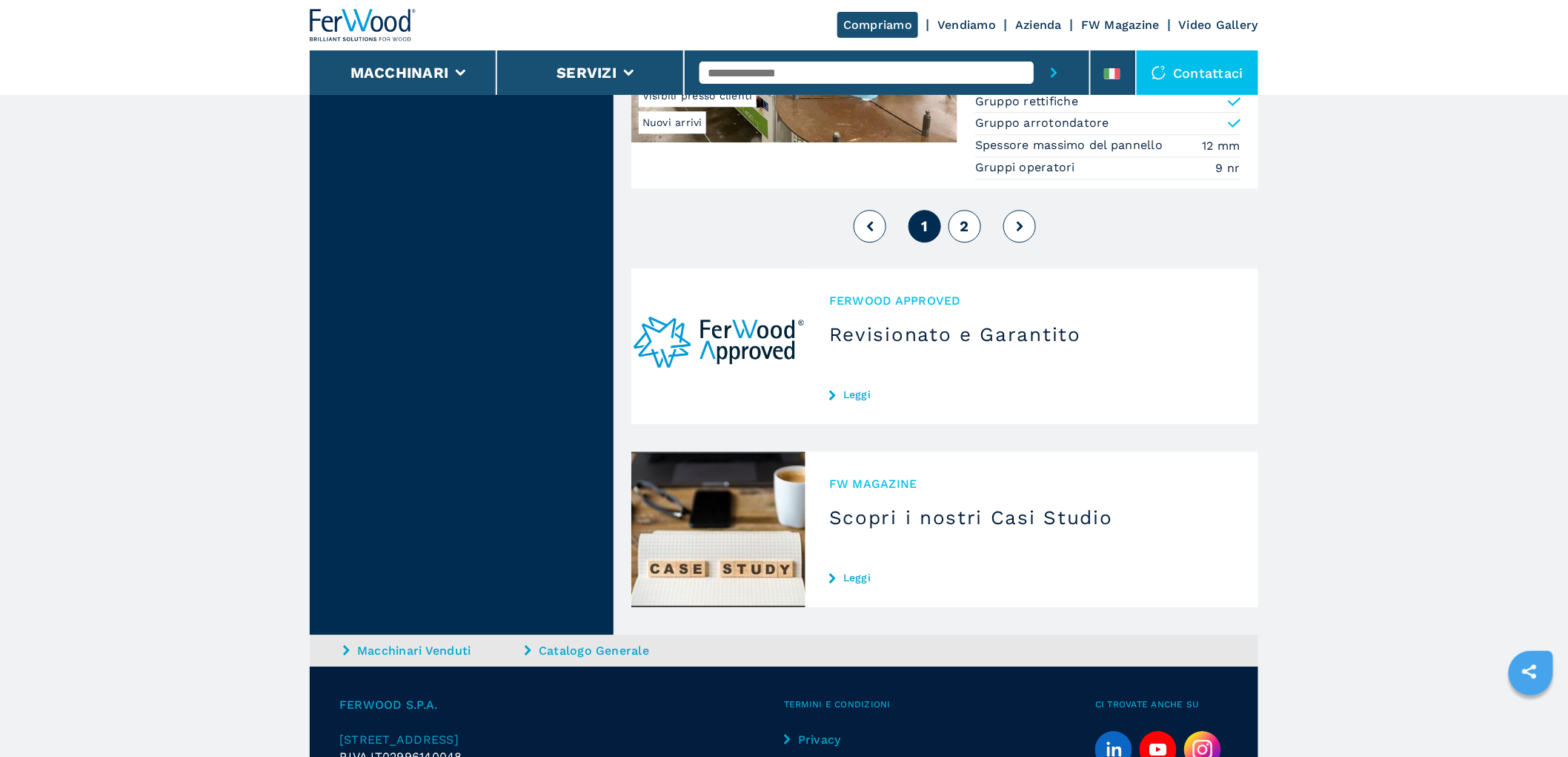
click at [969, 228] on button "2" at bounding box center [965, 226] width 33 height 33
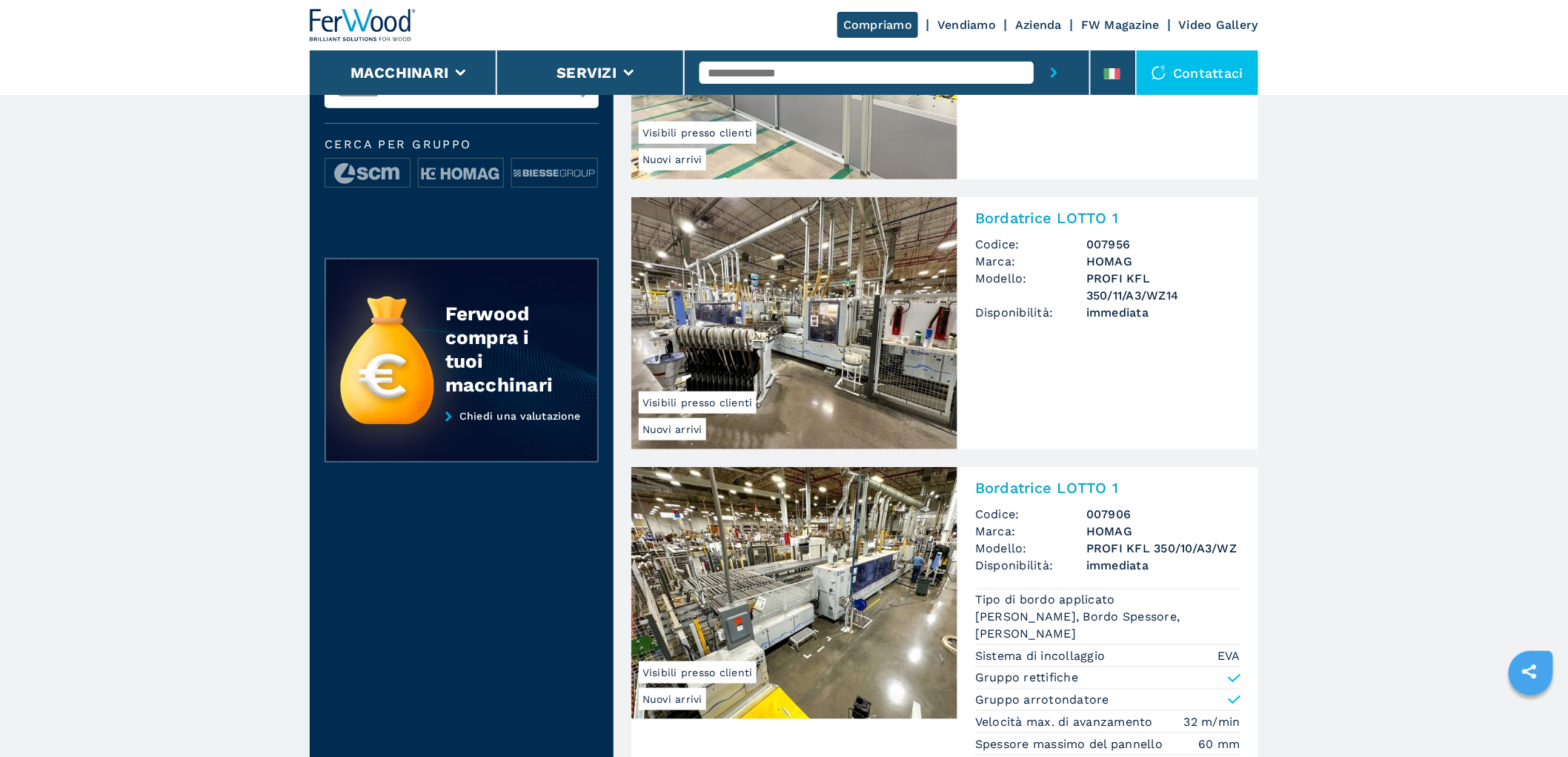
scroll to position [82, 0]
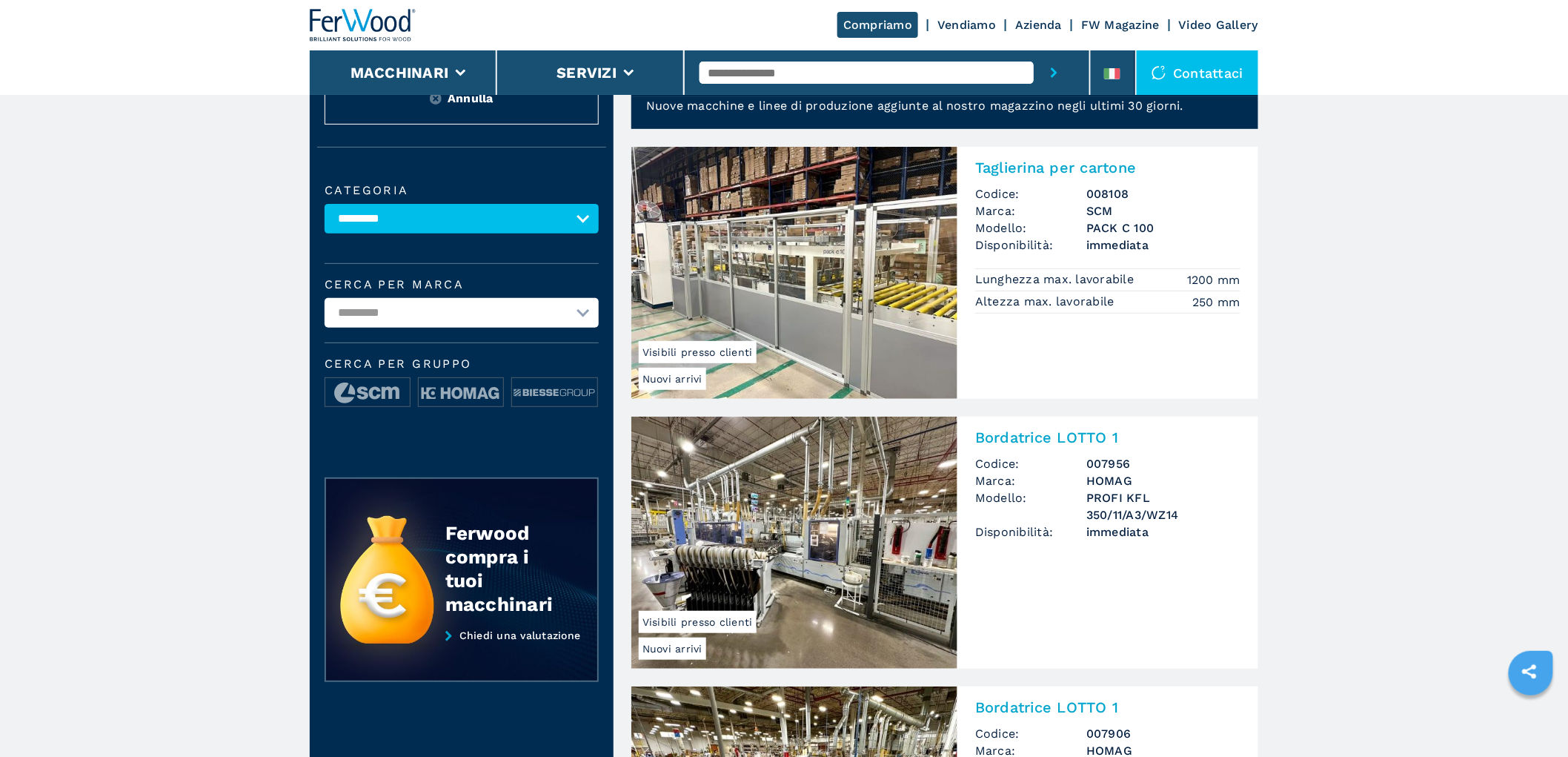
click at [1053, 445] on h2 "Bordatrice LOTTO 1" at bounding box center [1108, 437] width 265 height 17
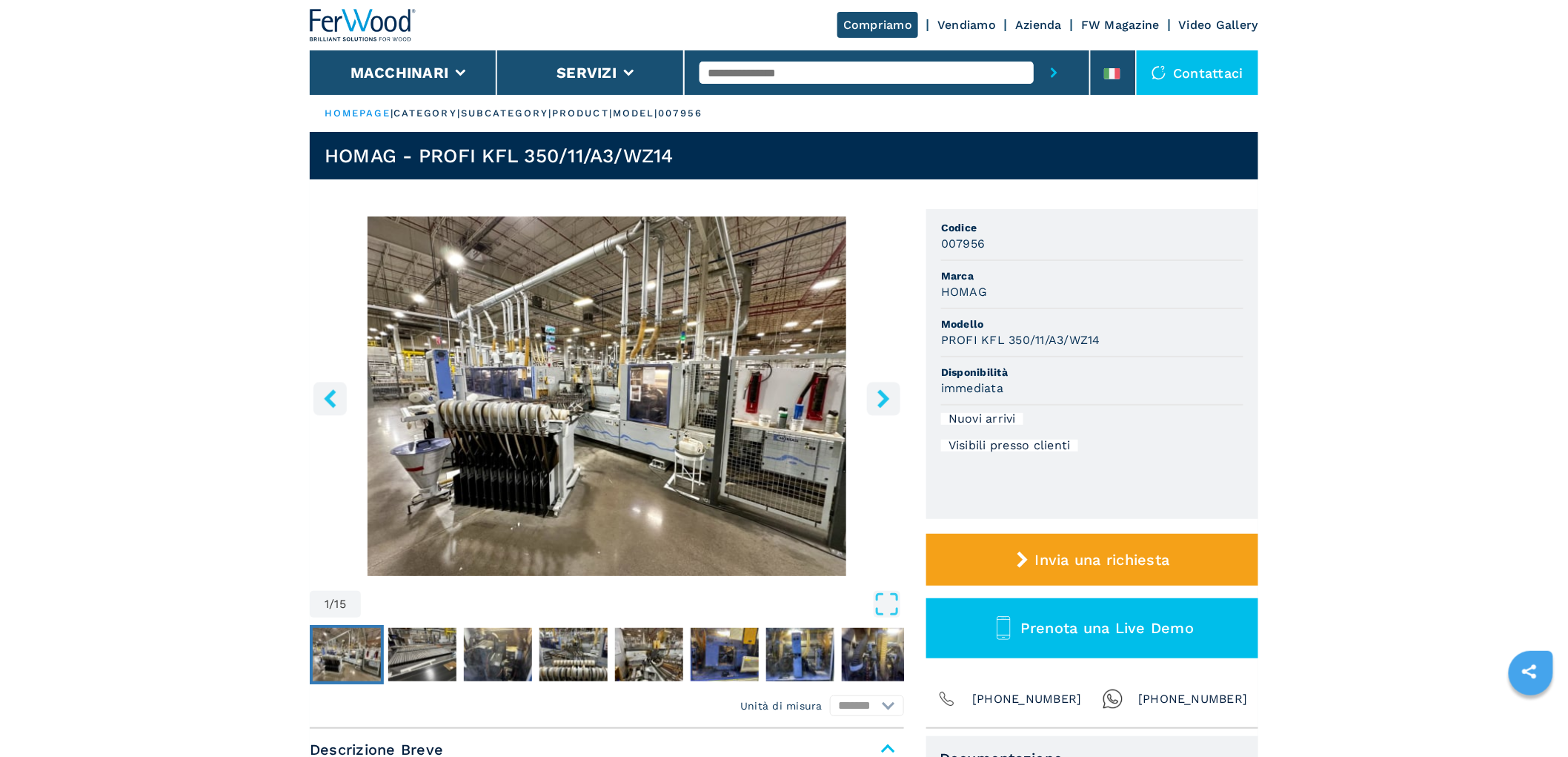
click at [887, 394] on icon "right-button" at bounding box center [884, 399] width 18 height 18
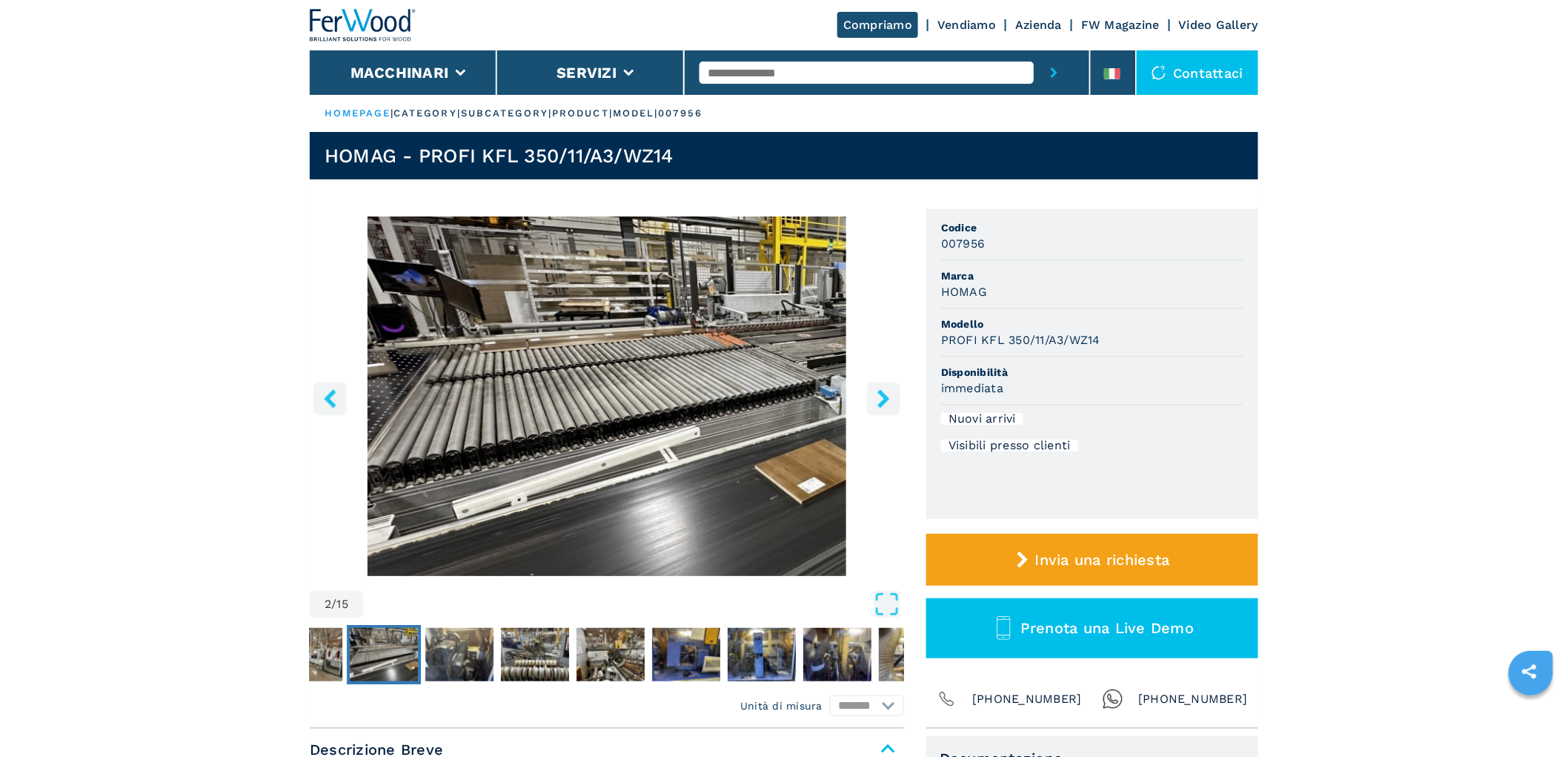
click at [887, 394] on icon "right-button" at bounding box center [884, 399] width 18 height 18
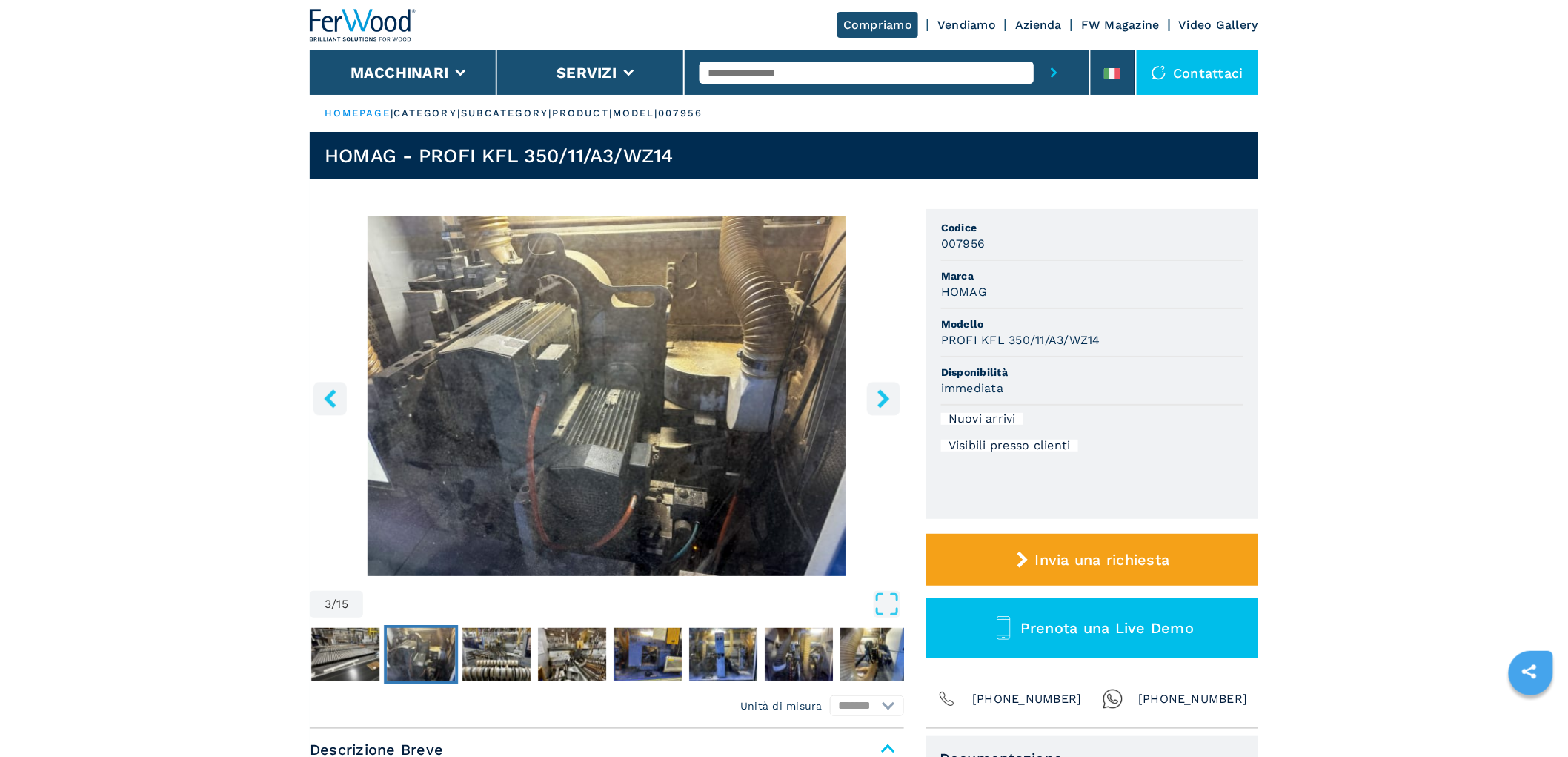
click at [887, 394] on icon "right-button" at bounding box center [884, 399] width 18 height 18
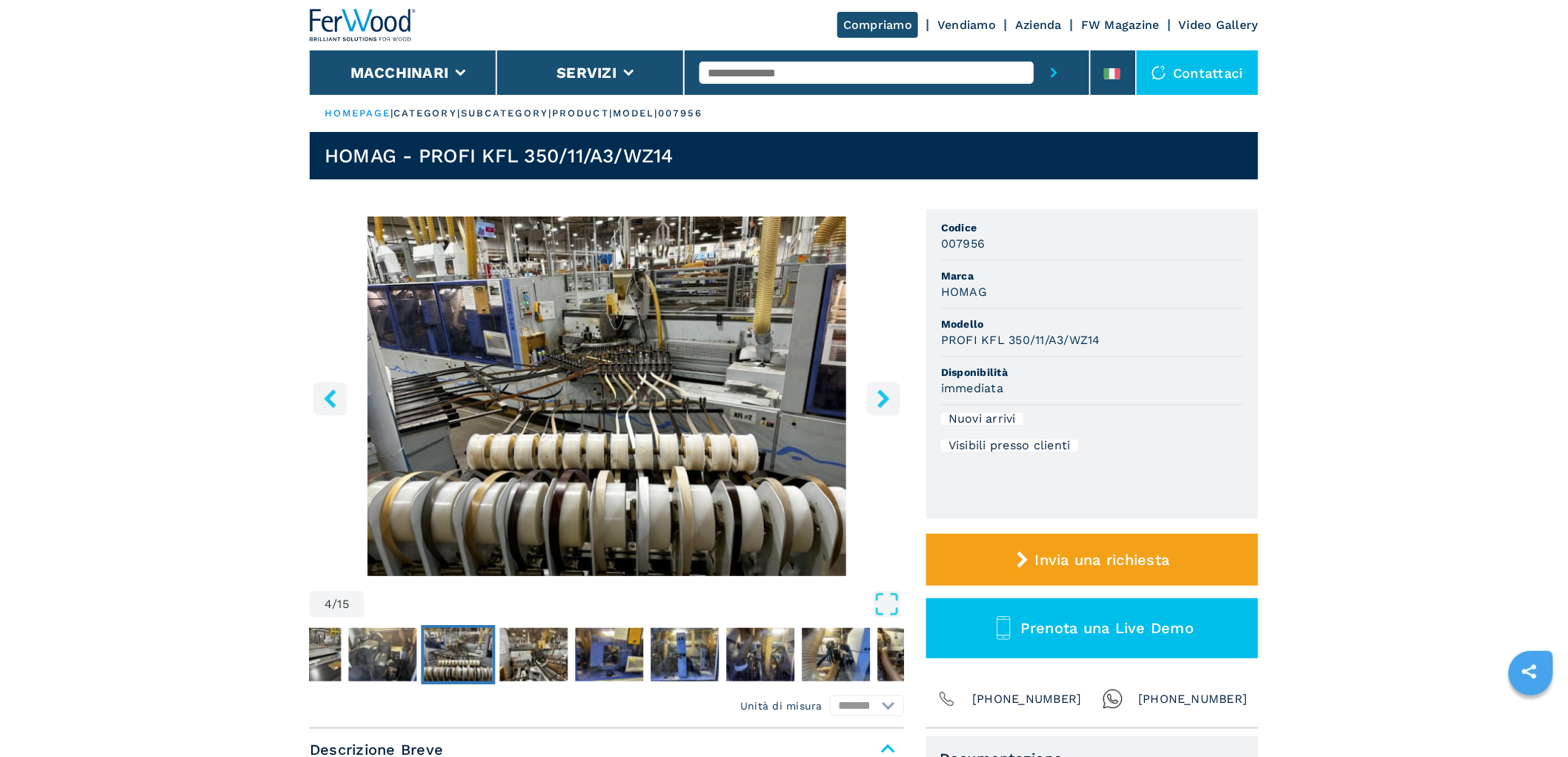
click at [887, 394] on icon "right-button" at bounding box center [884, 399] width 18 height 18
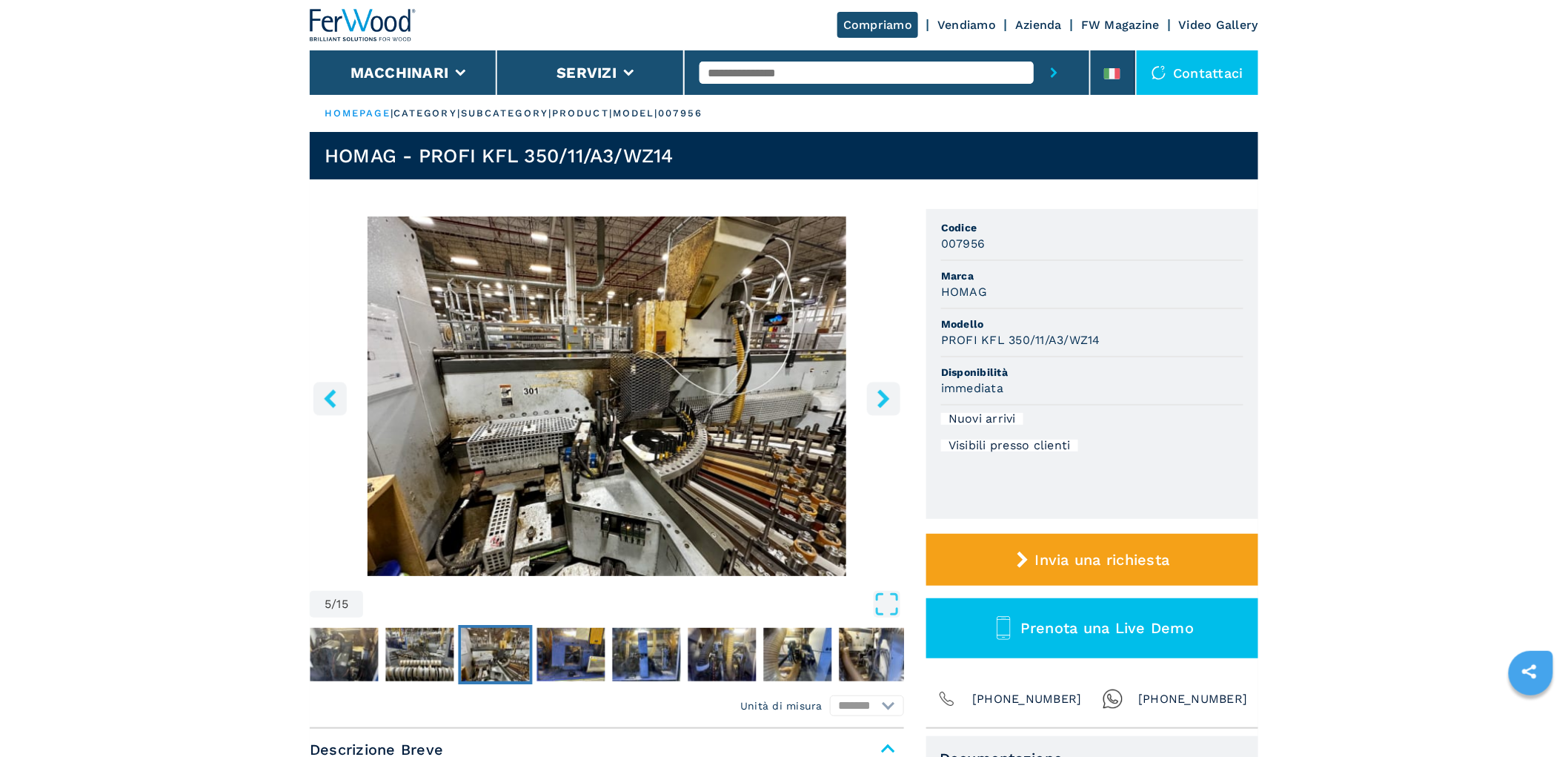
click at [887, 394] on icon "right-button" at bounding box center [884, 399] width 18 height 18
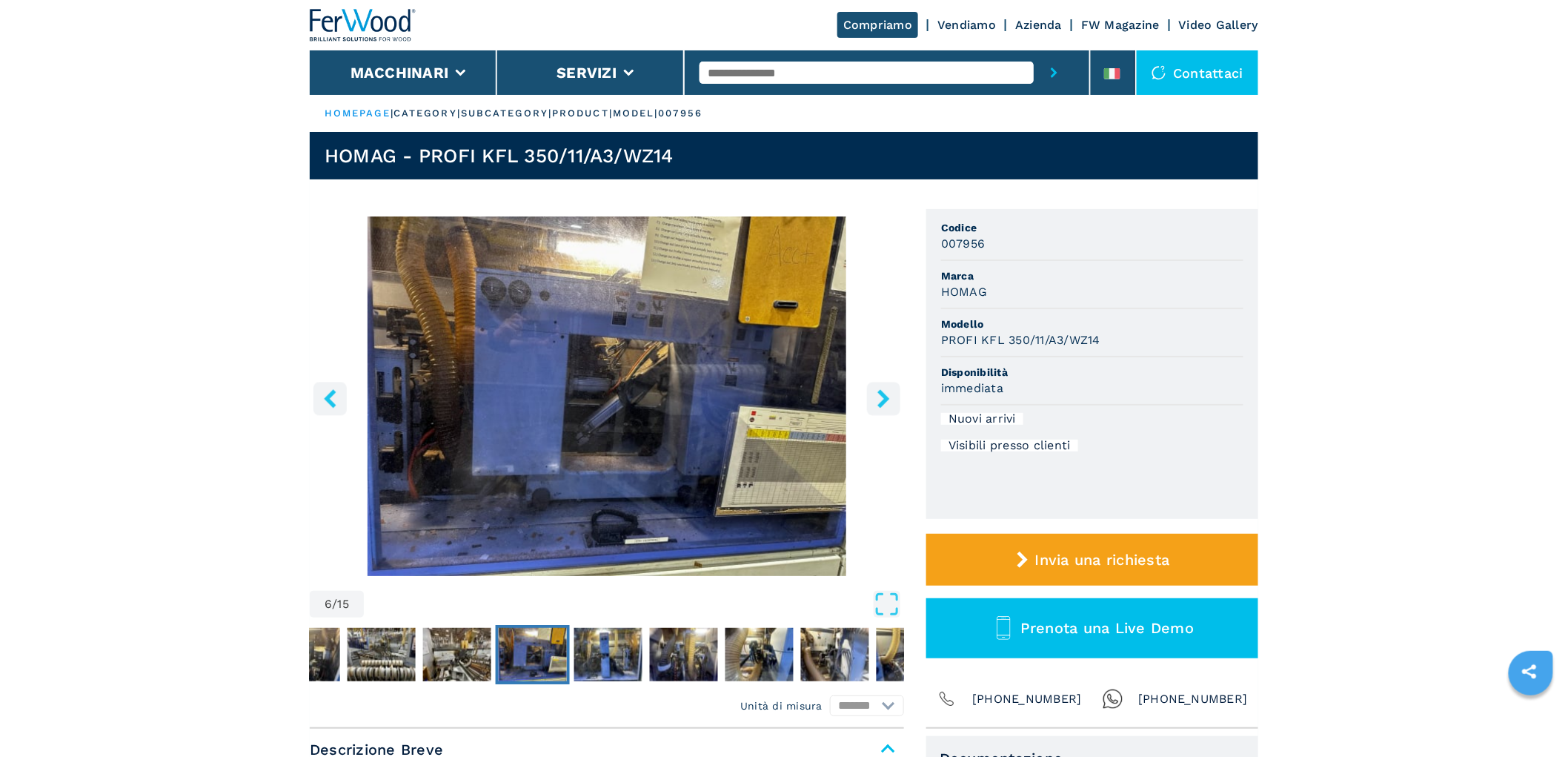
click at [887, 394] on icon "right-button" at bounding box center [884, 399] width 18 height 18
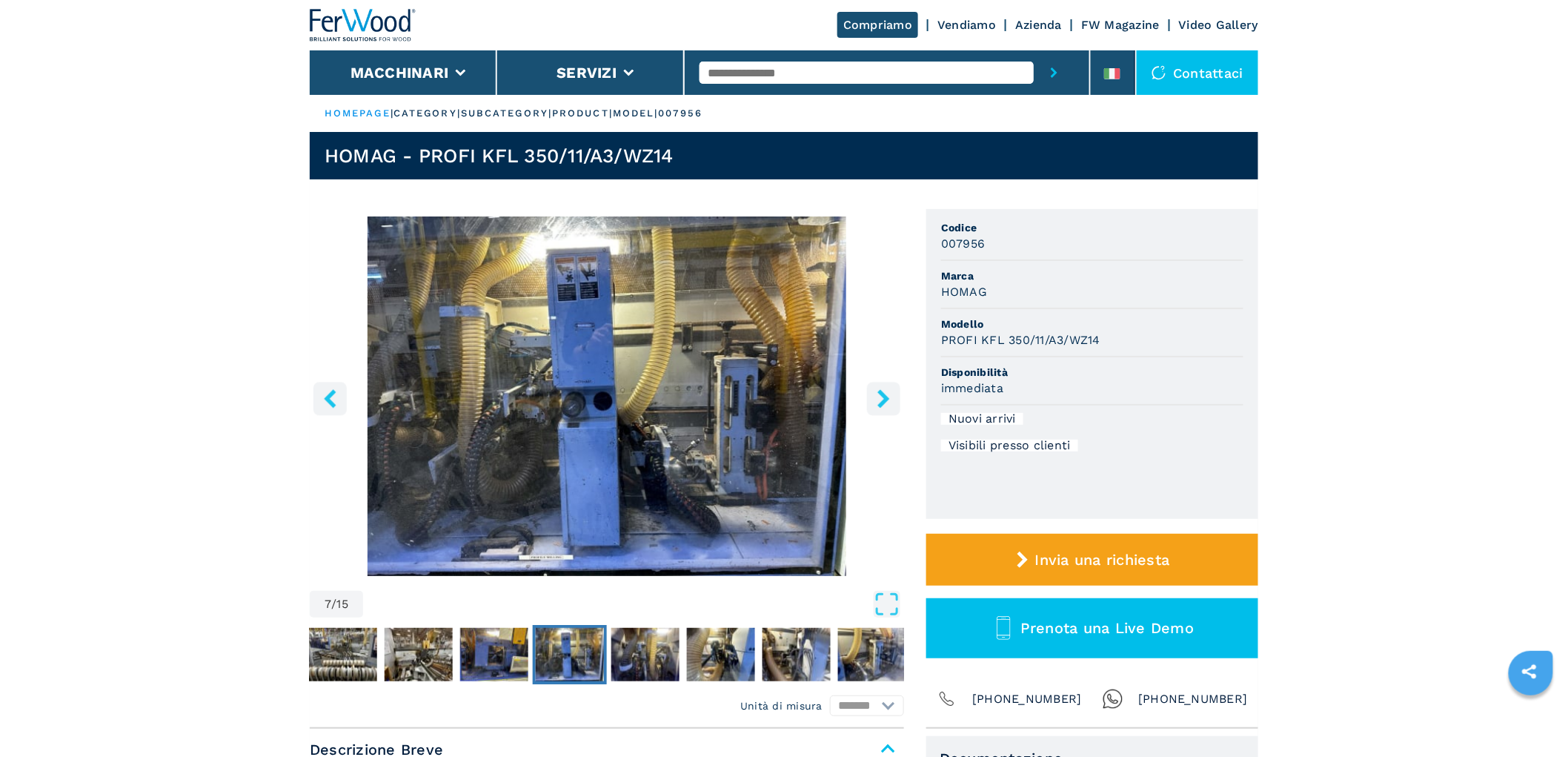
click at [887, 394] on icon "right-button" at bounding box center [884, 399] width 18 height 18
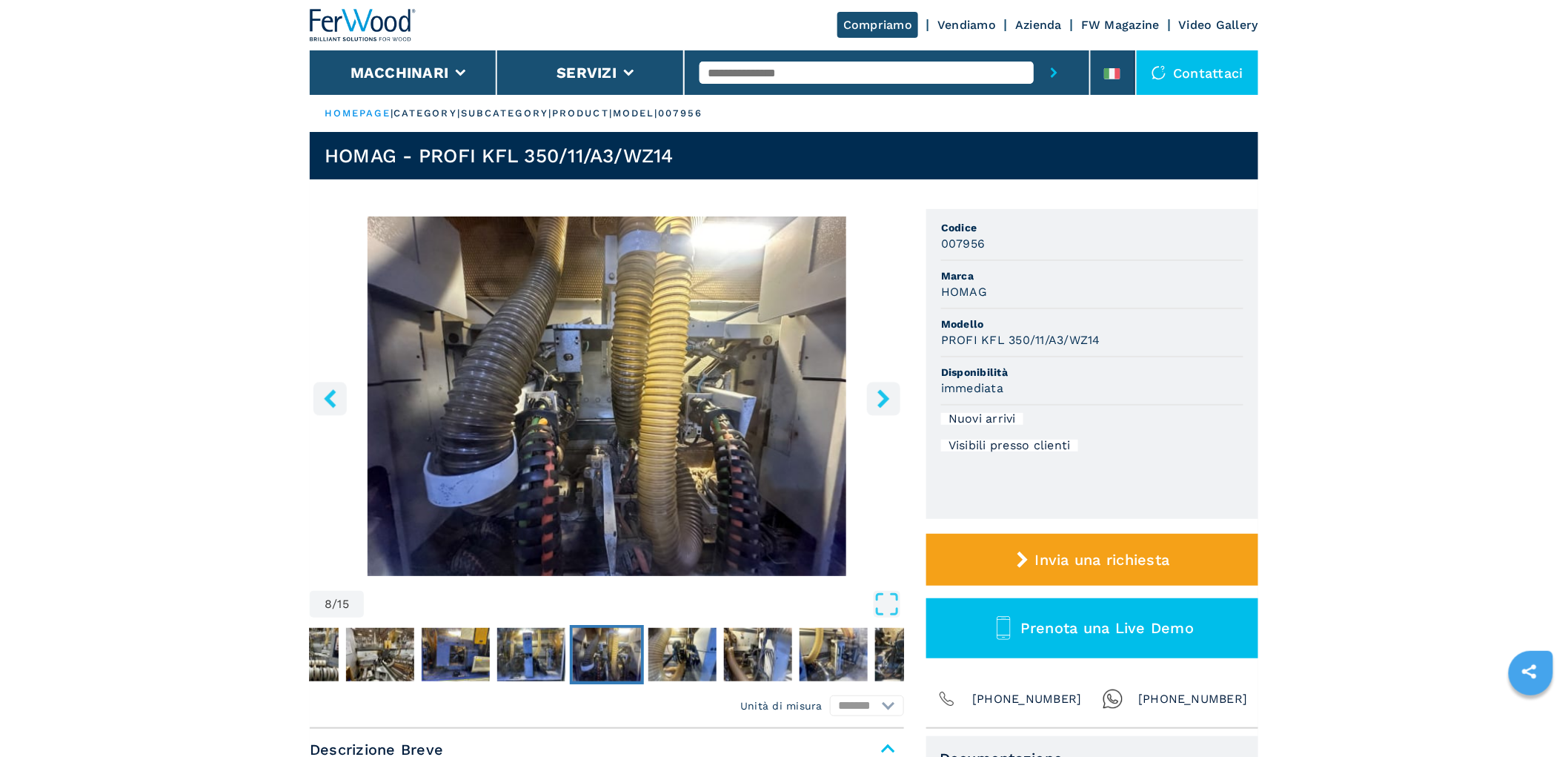
click at [887, 394] on icon "right-button" at bounding box center [884, 399] width 18 height 18
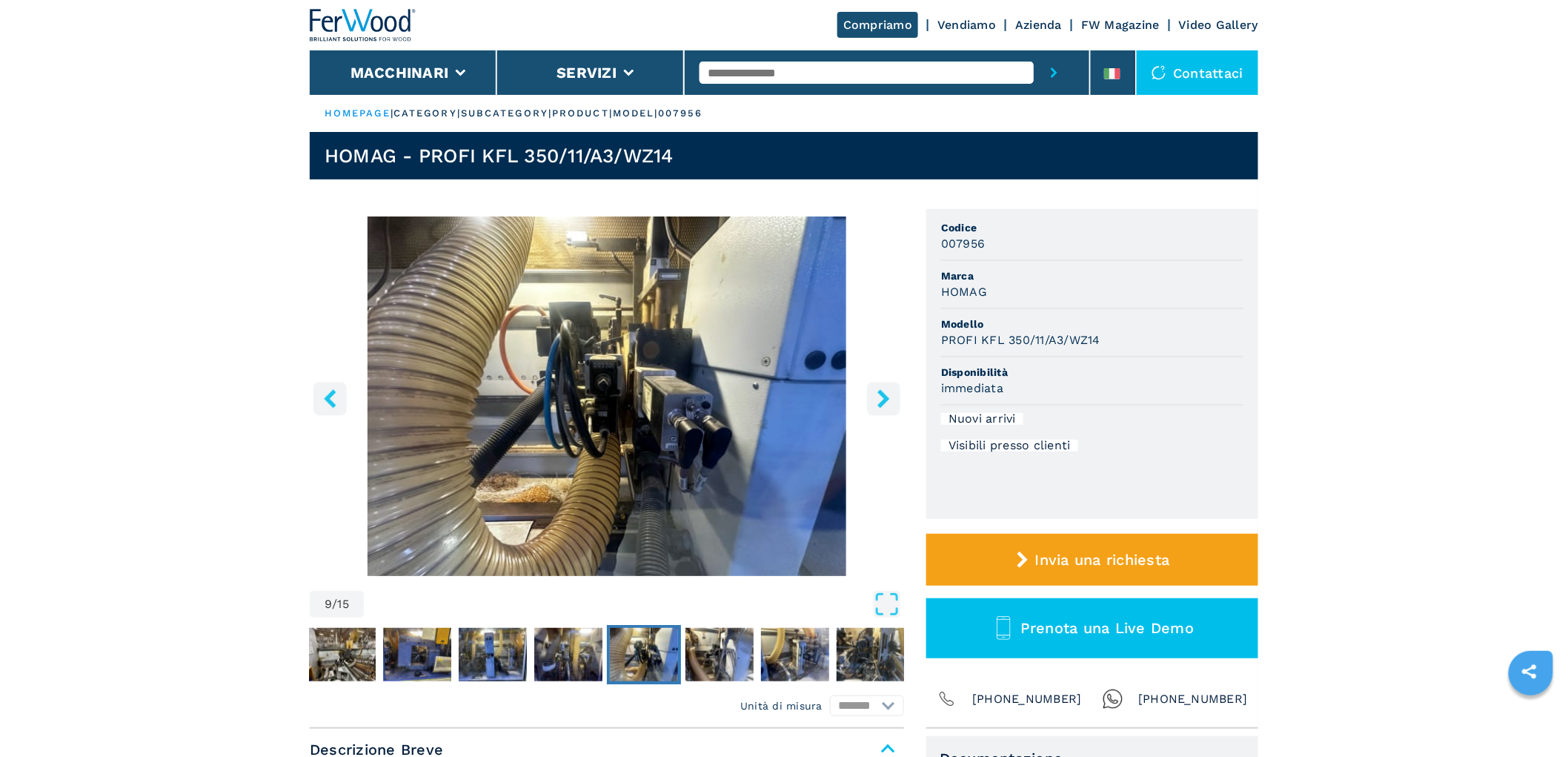
click at [887, 394] on icon "right-button" at bounding box center [884, 399] width 18 height 18
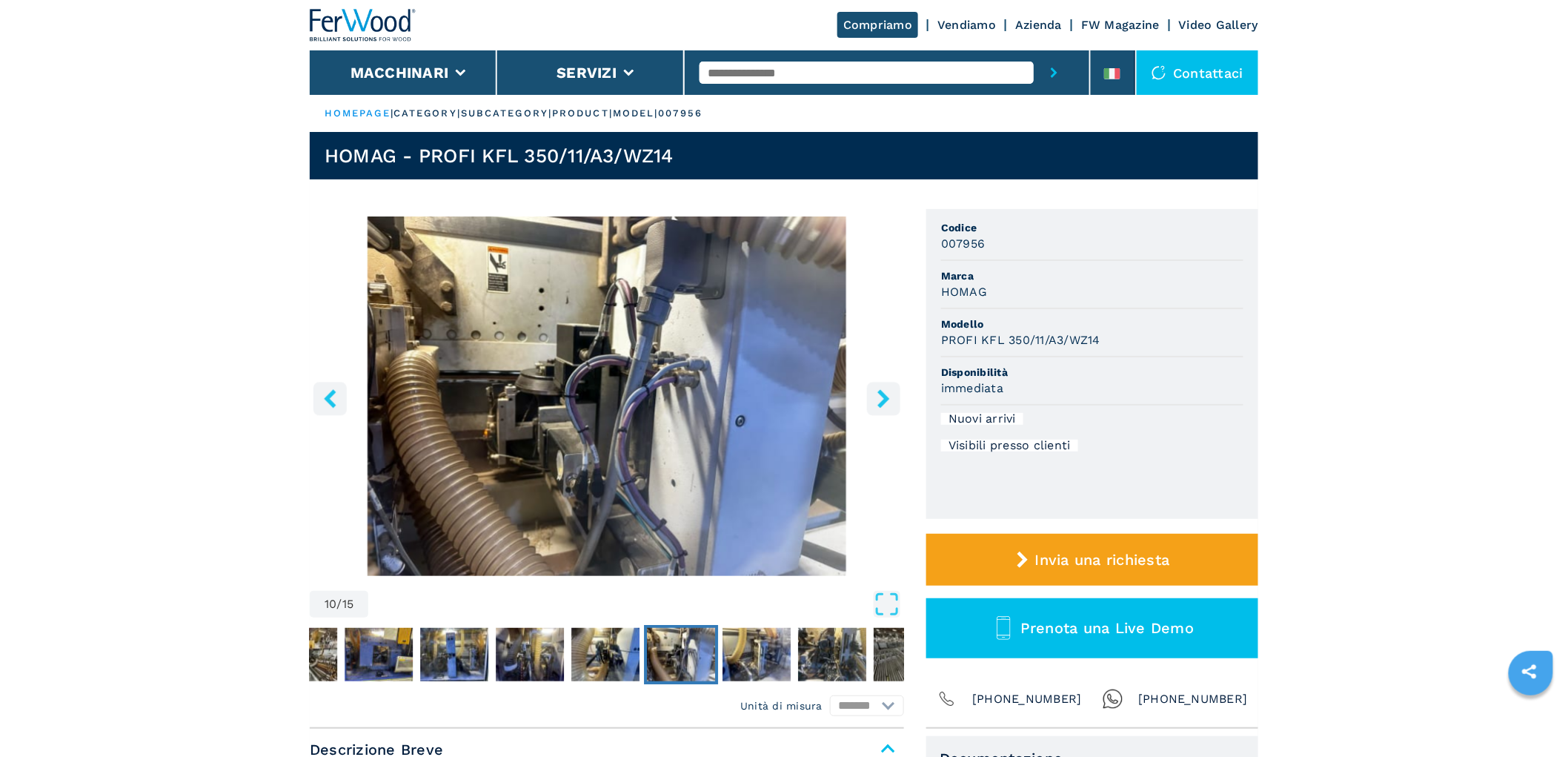
click at [887, 394] on icon "right-button" at bounding box center [884, 399] width 18 height 18
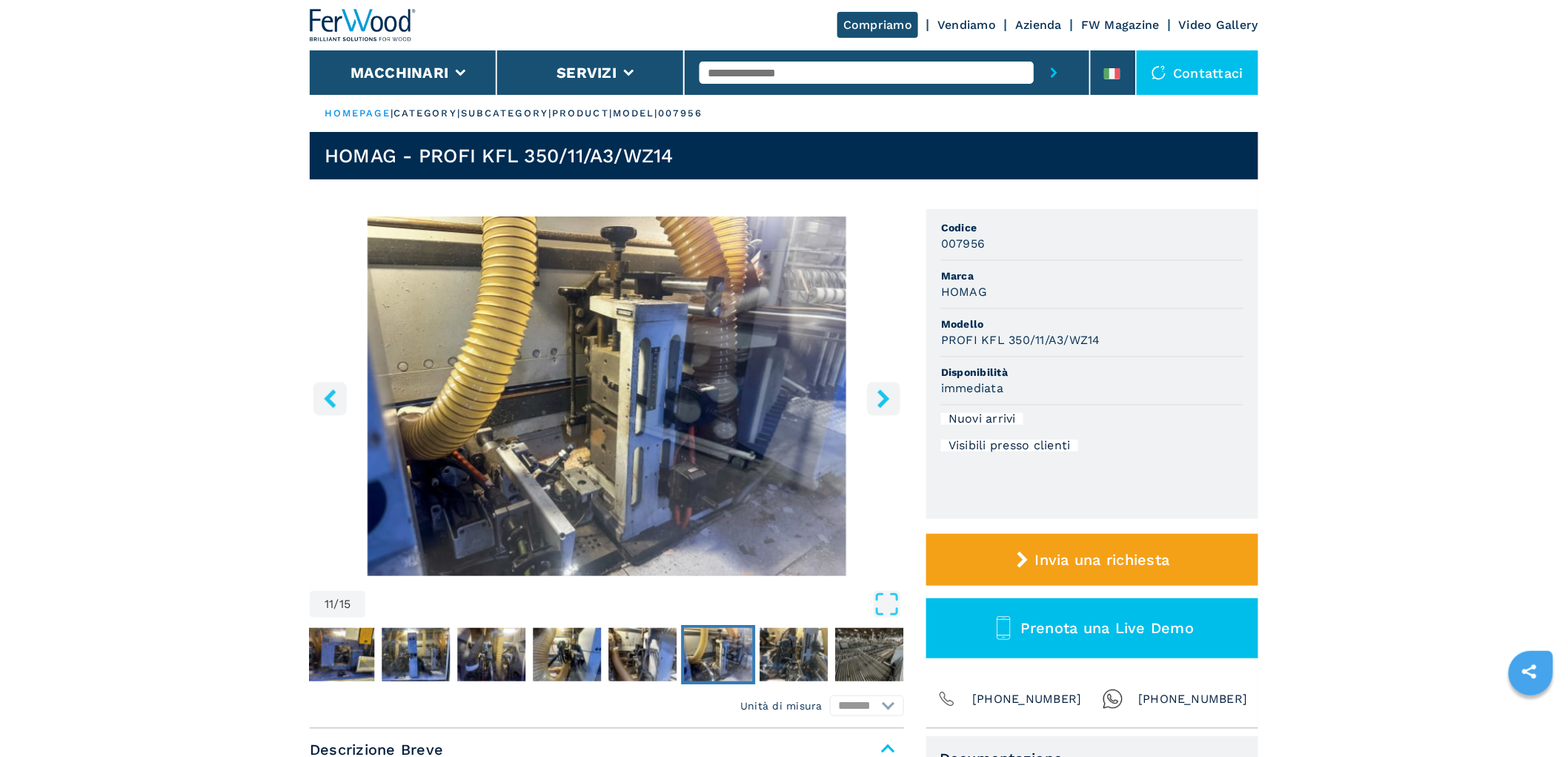
click at [887, 394] on icon "right-button" at bounding box center [884, 399] width 18 height 18
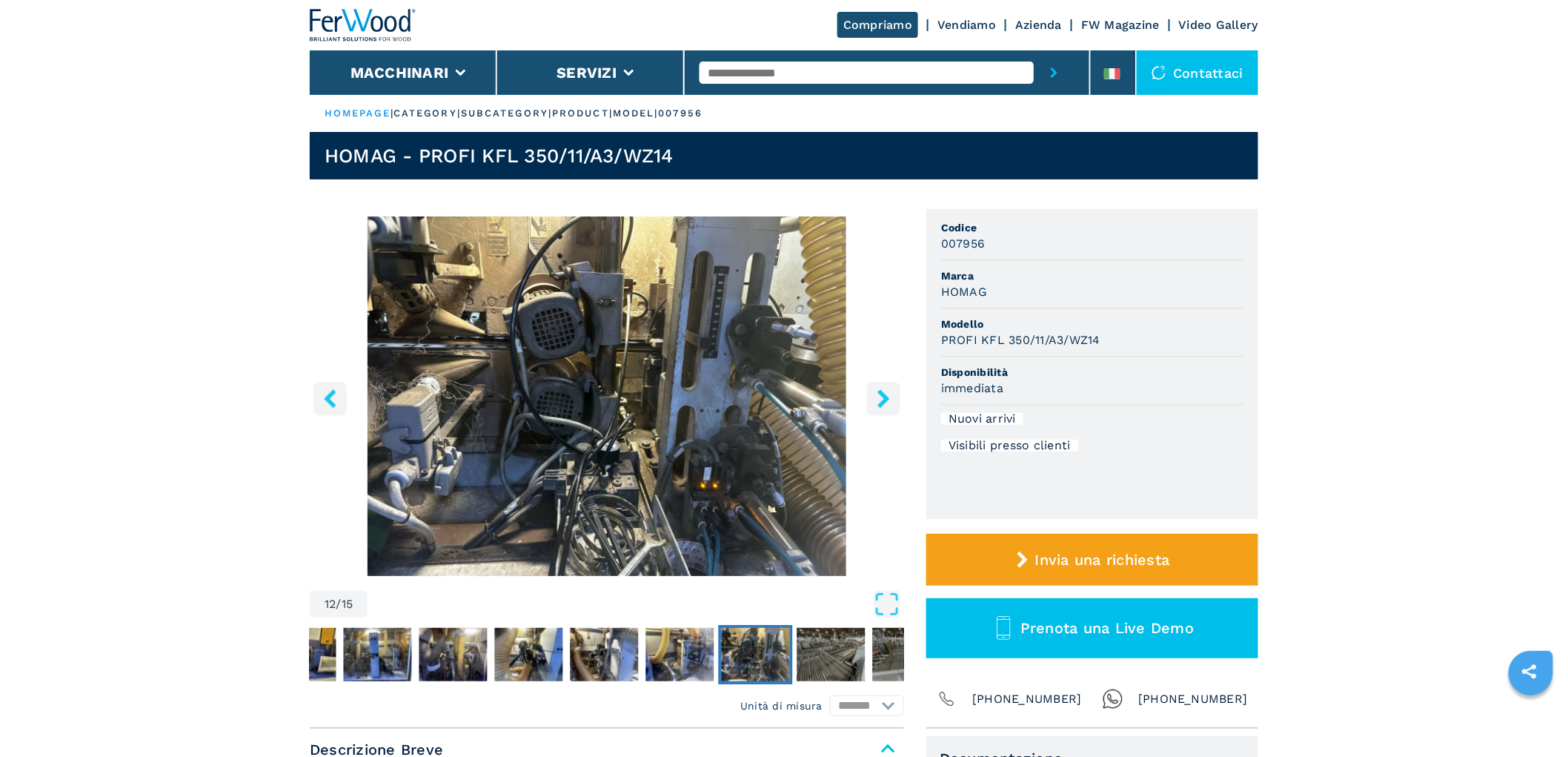
click at [887, 394] on icon "right-button" at bounding box center [884, 399] width 18 height 18
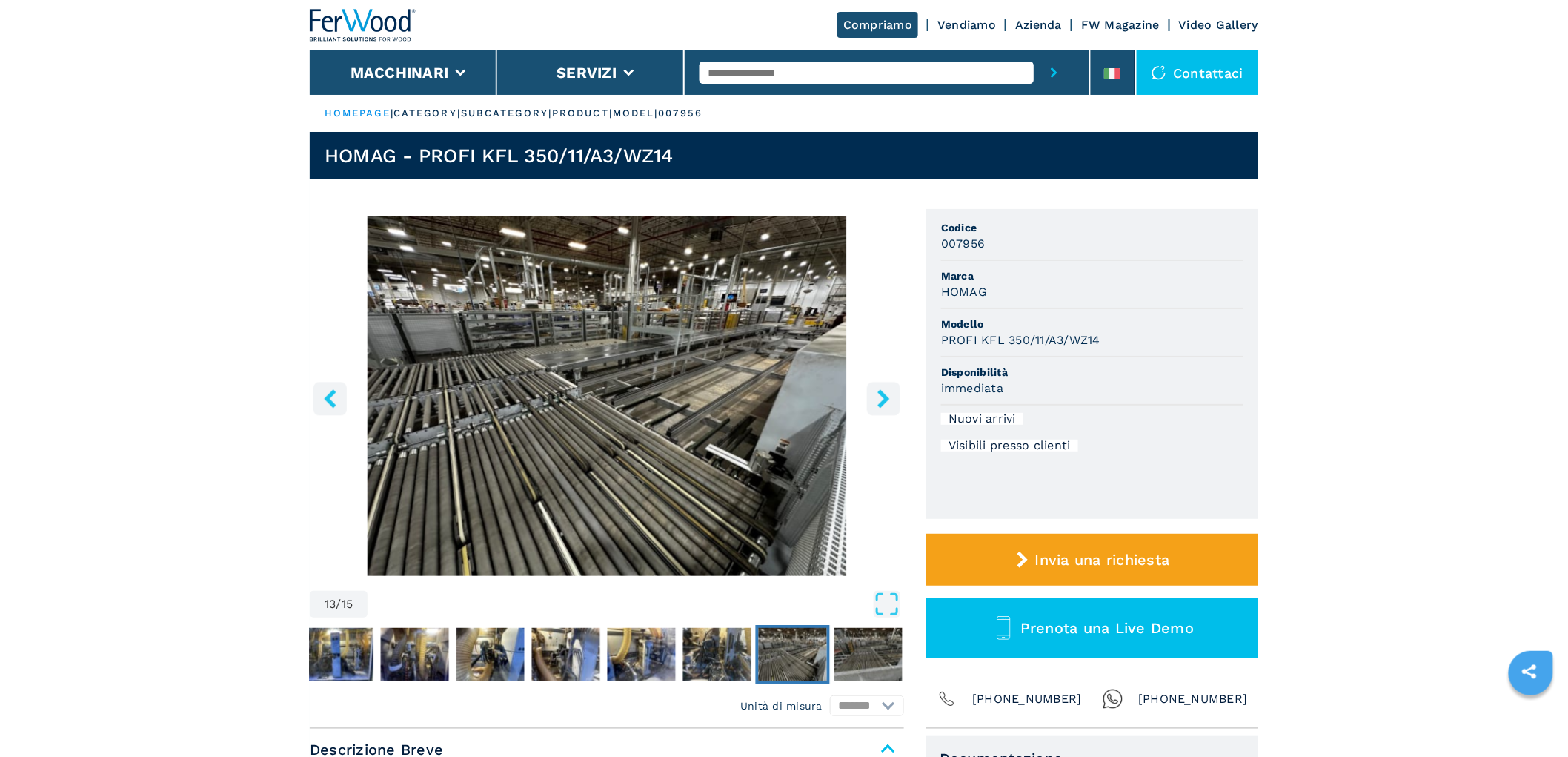
click at [887, 394] on icon "right-button" at bounding box center [884, 399] width 18 height 18
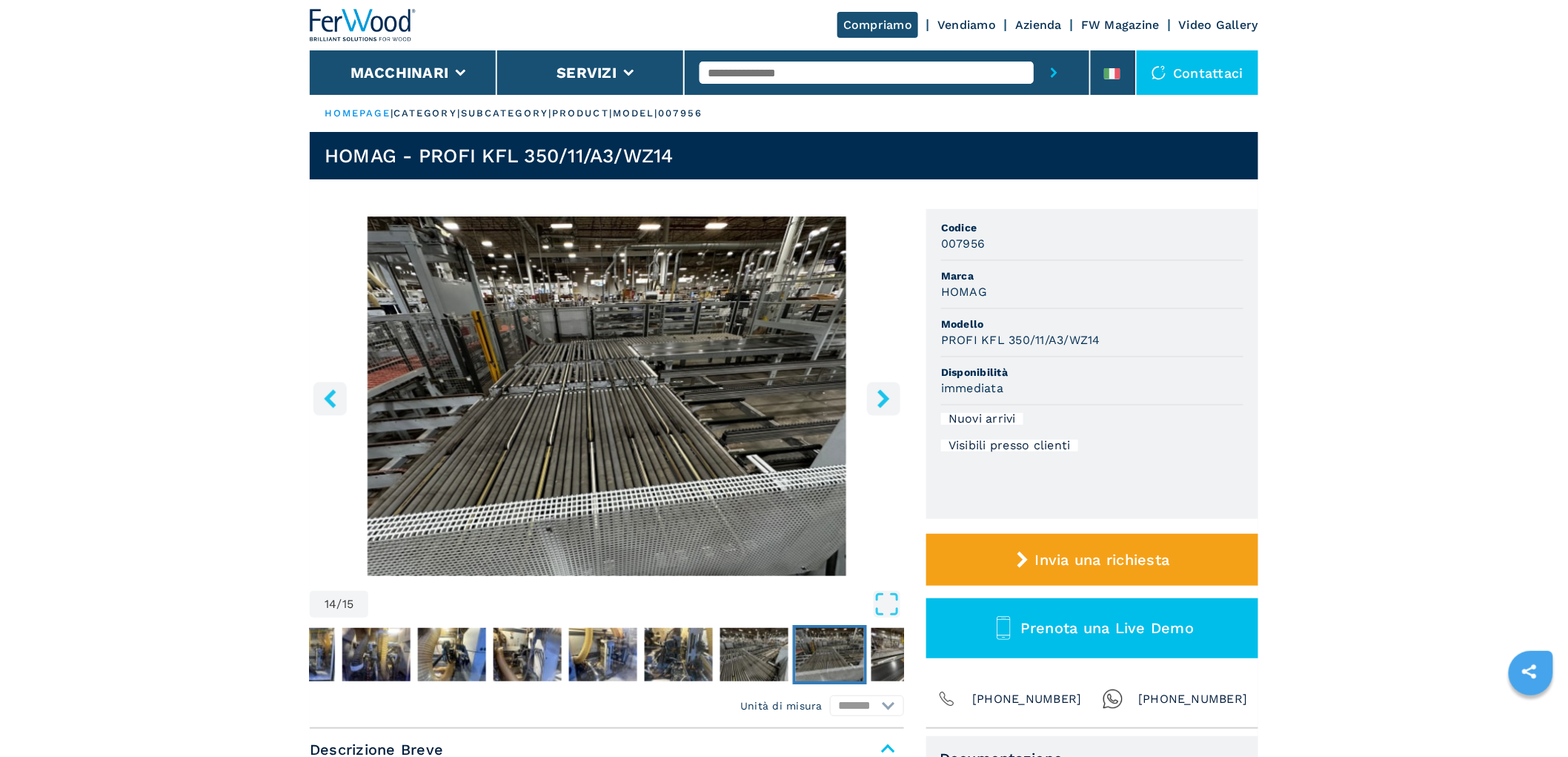
click at [887, 394] on icon "right-button" at bounding box center [884, 399] width 18 height 18
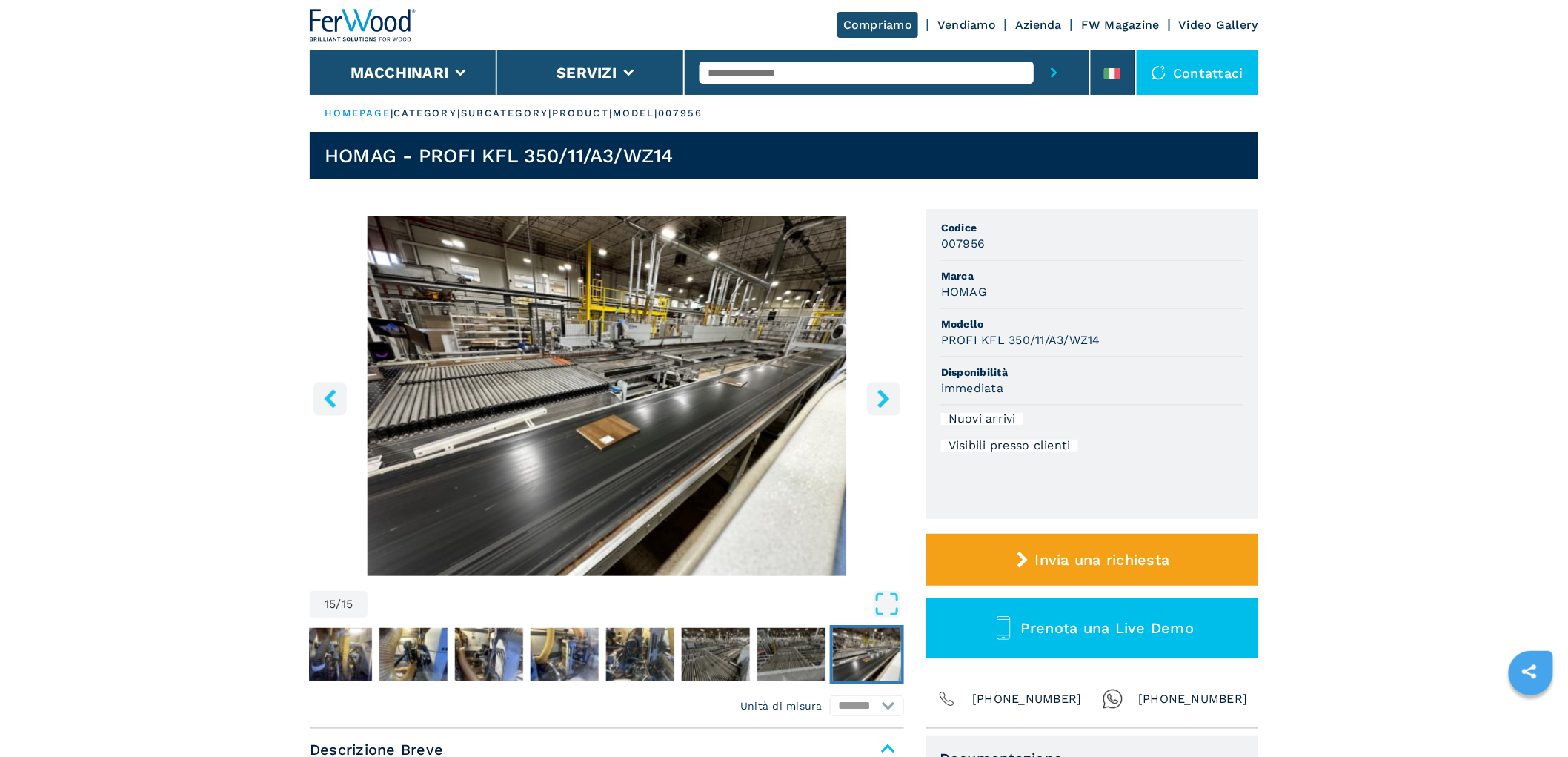
click at [887, 394] on icon "right-button" at bounding box center [884, 399] width 18 height 18
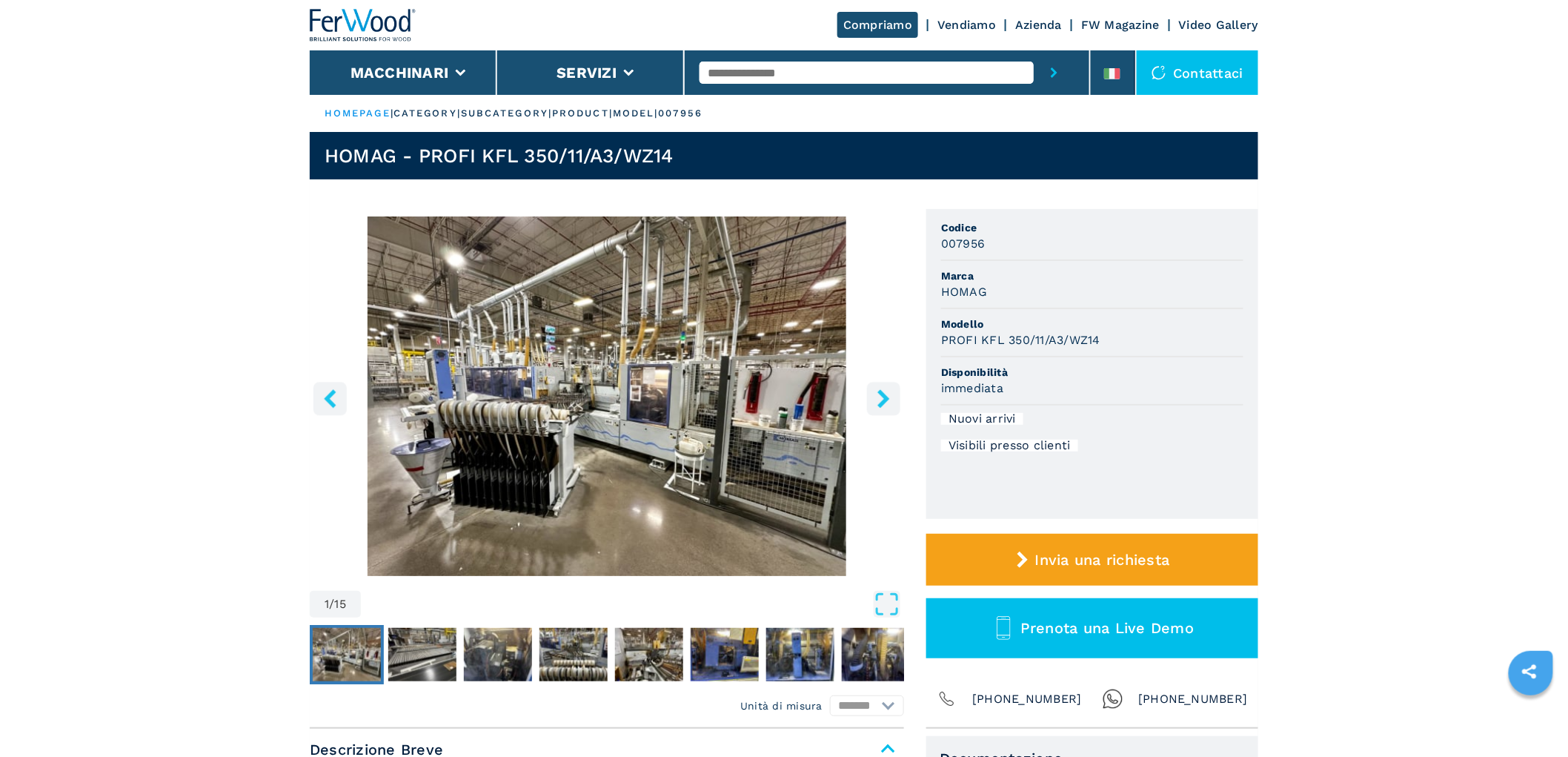
click at [887, 394] on icon "right-button" at bounding box center [884, 399] width 18 height 18
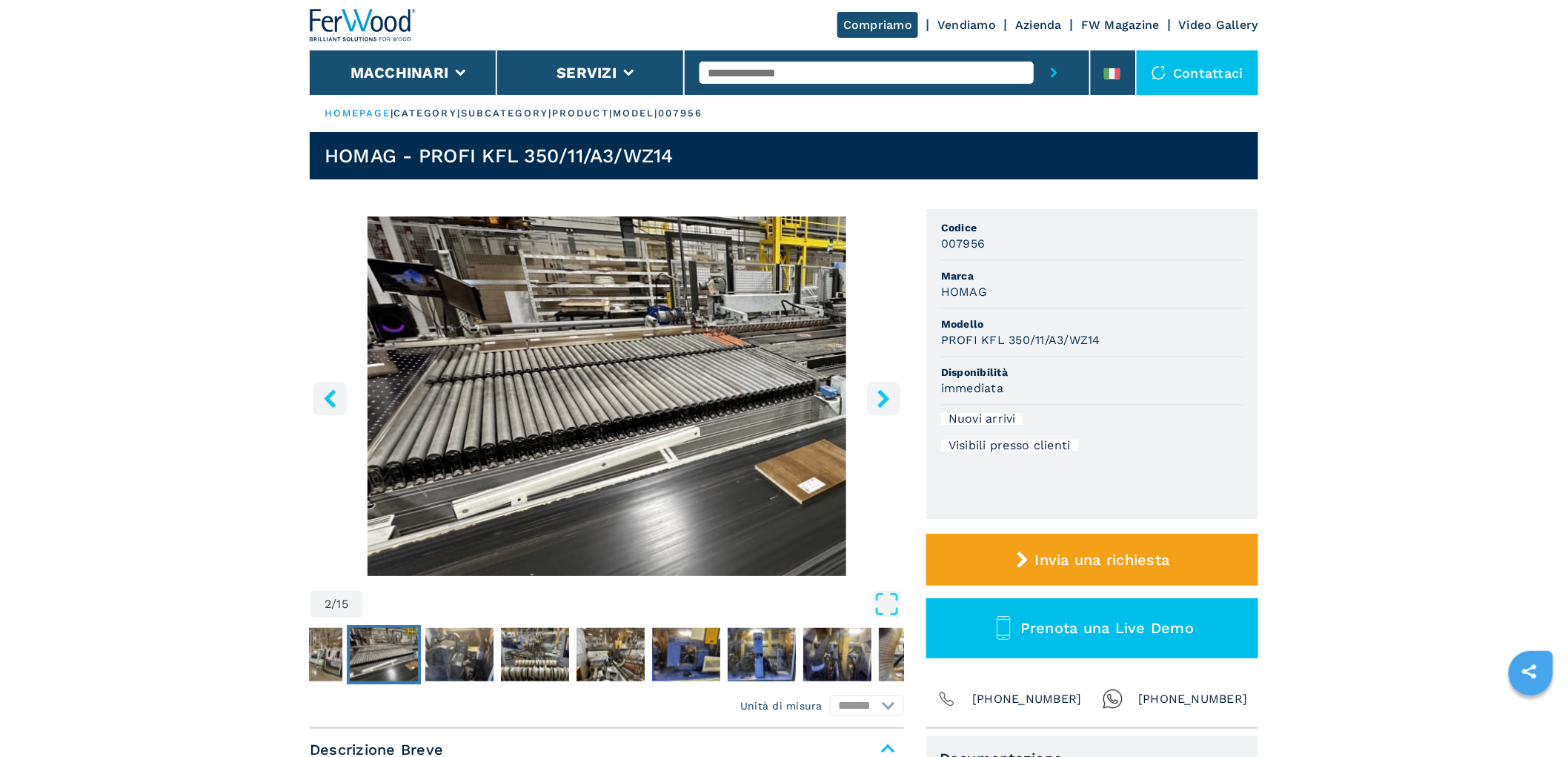
click at [887, 394] on icon "right-button" at bounding box center [884, 399] width 18 height 18
